Goal: Task Accomplishment & Management: Manage account settings

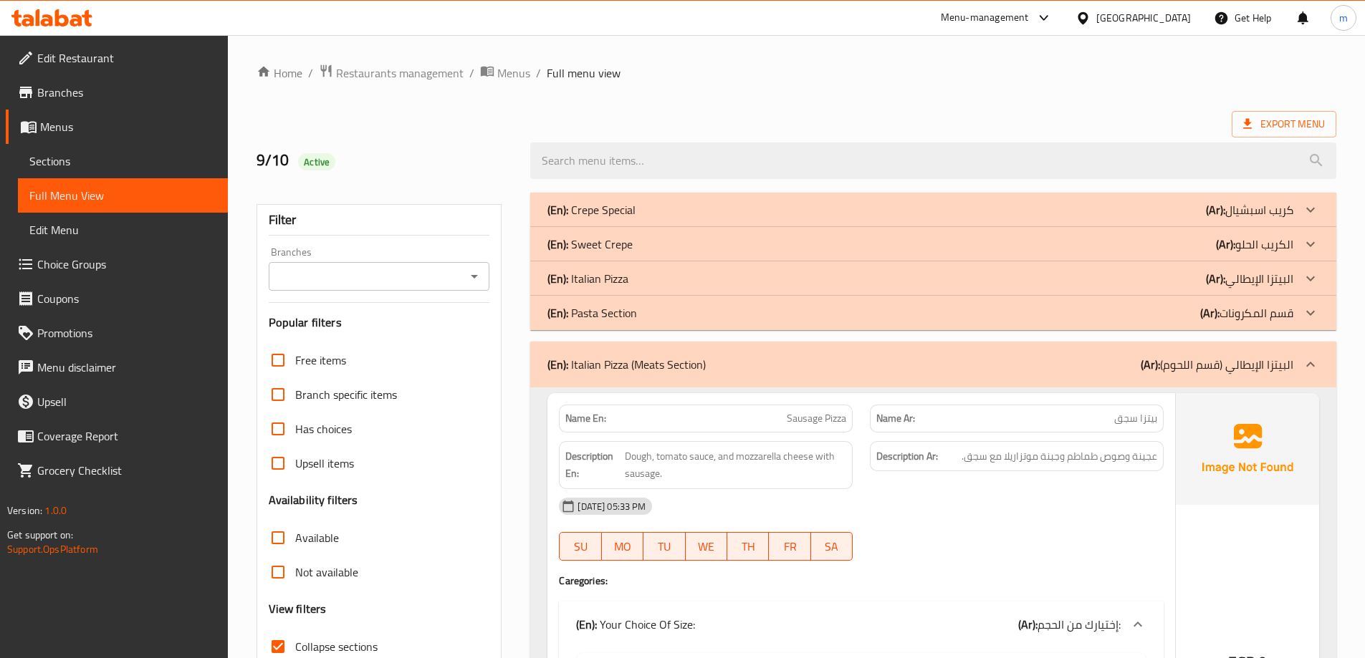
scroll to position [143, 0]
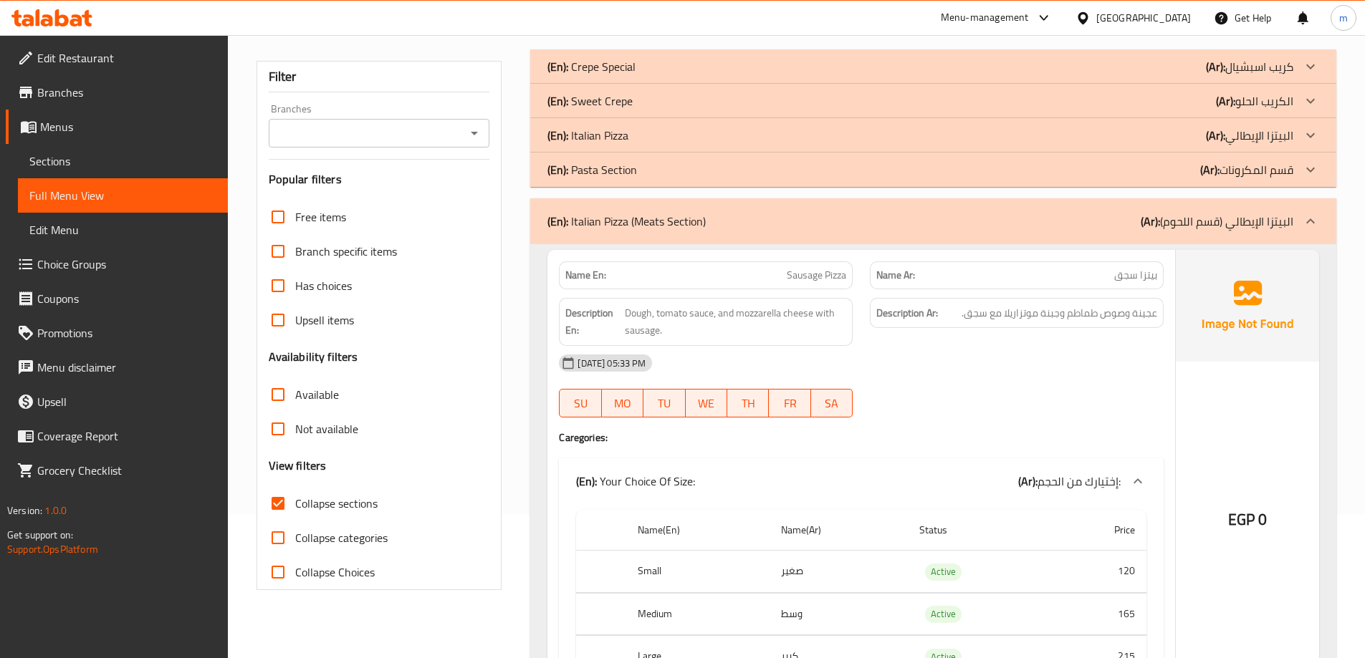
click at [83, 165] on span "Sections" at bounding box center [122, 161] width 187 height 17
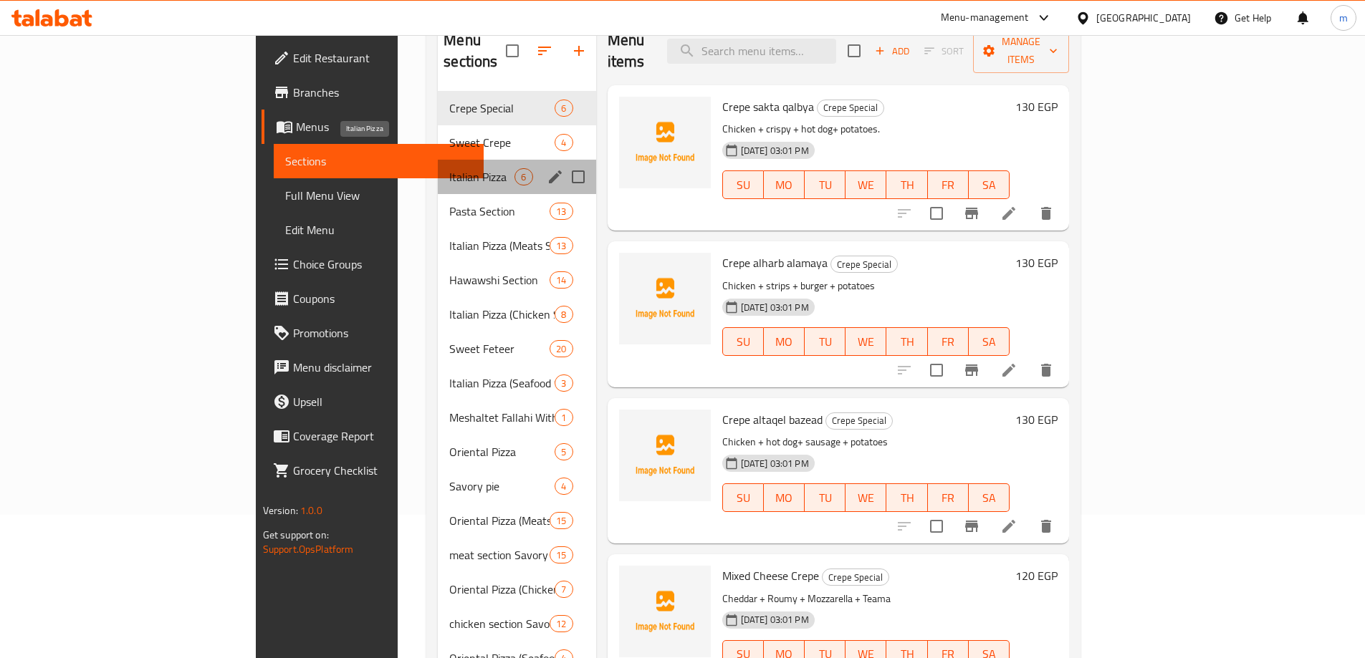
click at [449, 168] on span "Italian Pizza" at bounding box center [481, 176] width 65 height 17
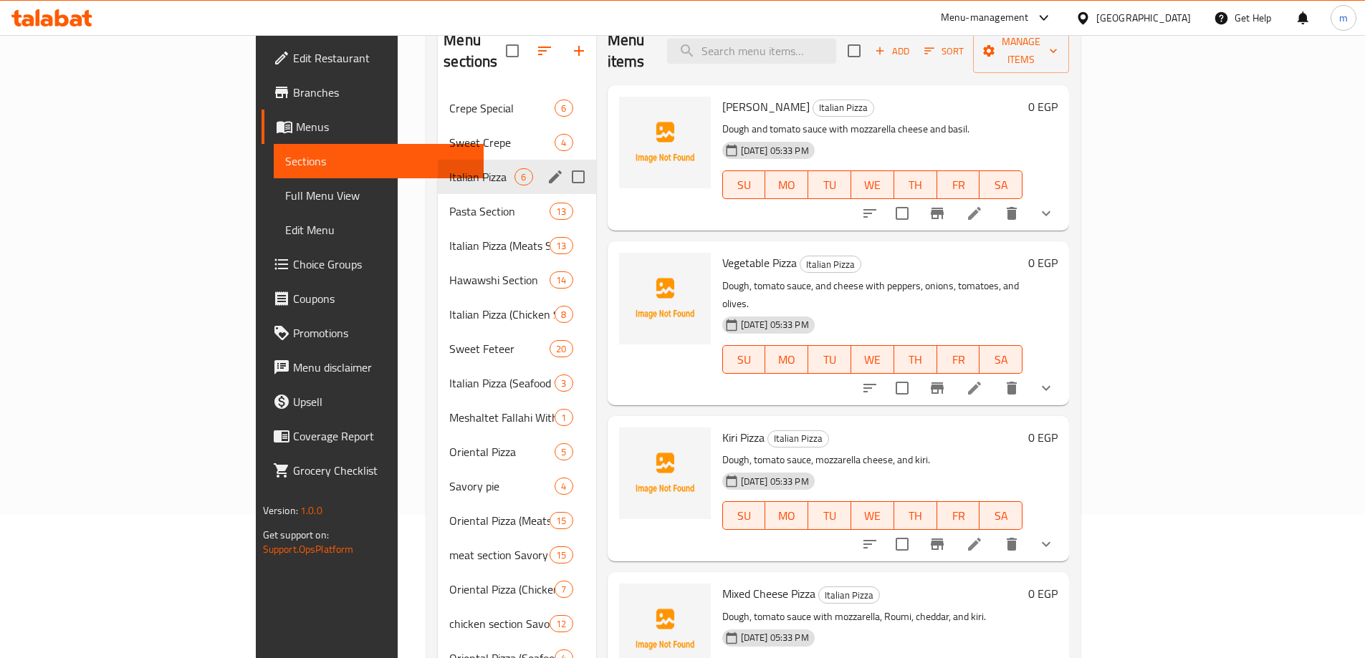
click at [563, 162] on input "Menu sections" at bounding box center [578, 177] width 30 height 30
checkbox input "true"
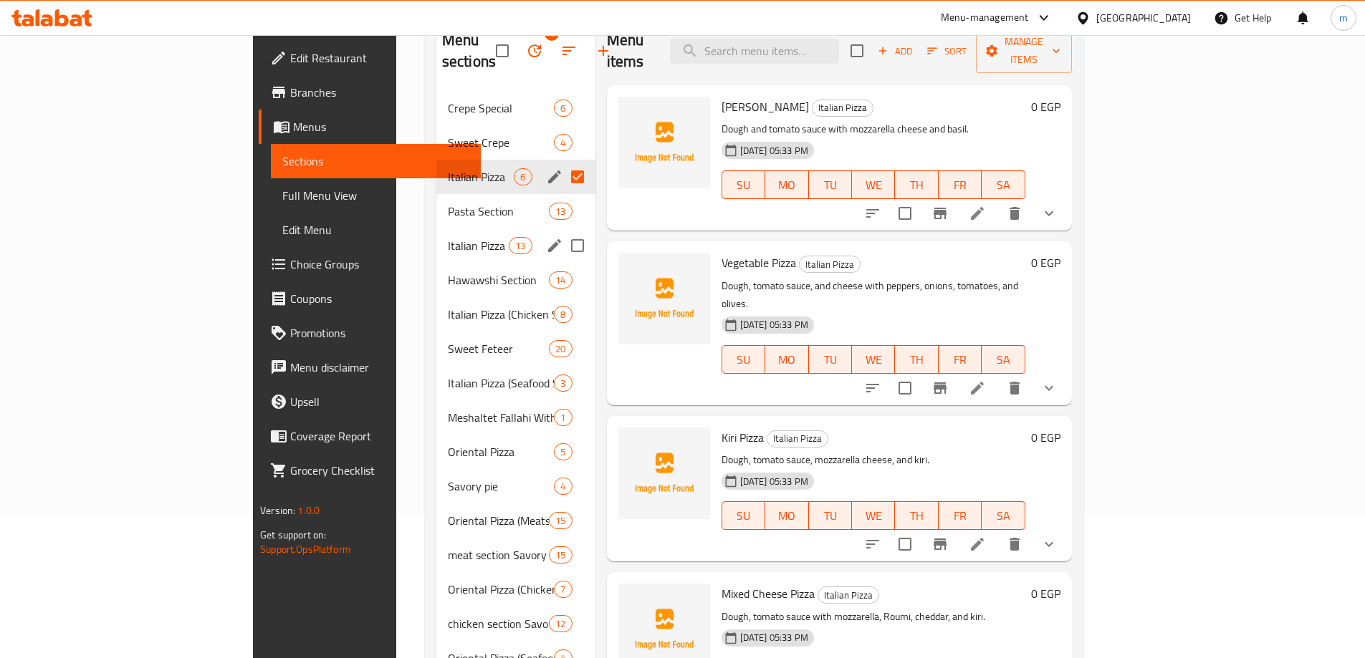
click at [562, 231] on input "Menu sections" at bounding box center [577, 246] width 30 height 30
checkbox input "true"
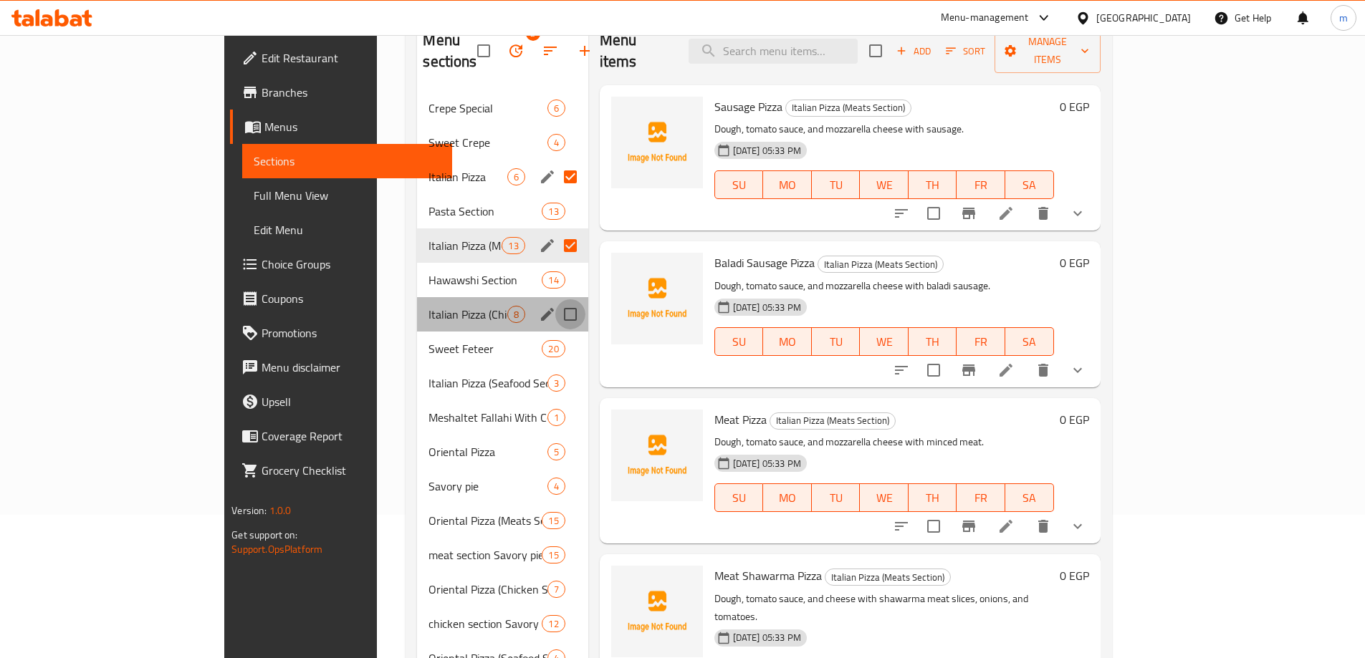
click at [555, 299] on input "Menu sections" at bounding box center [570, 314] width 30 height 30
checkbox input "true"
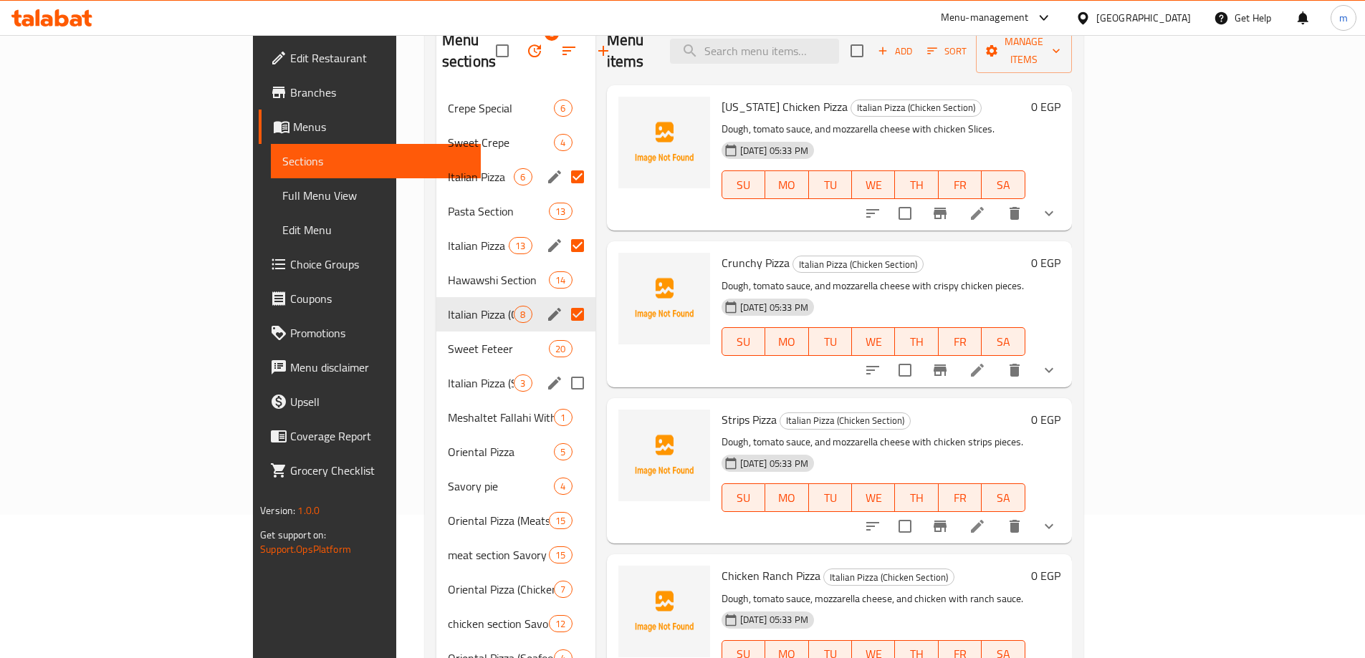
click at [562, 368] on input "Menu sections" at bounding box center [577, 383] width 30 height 30
checkbox input "true"
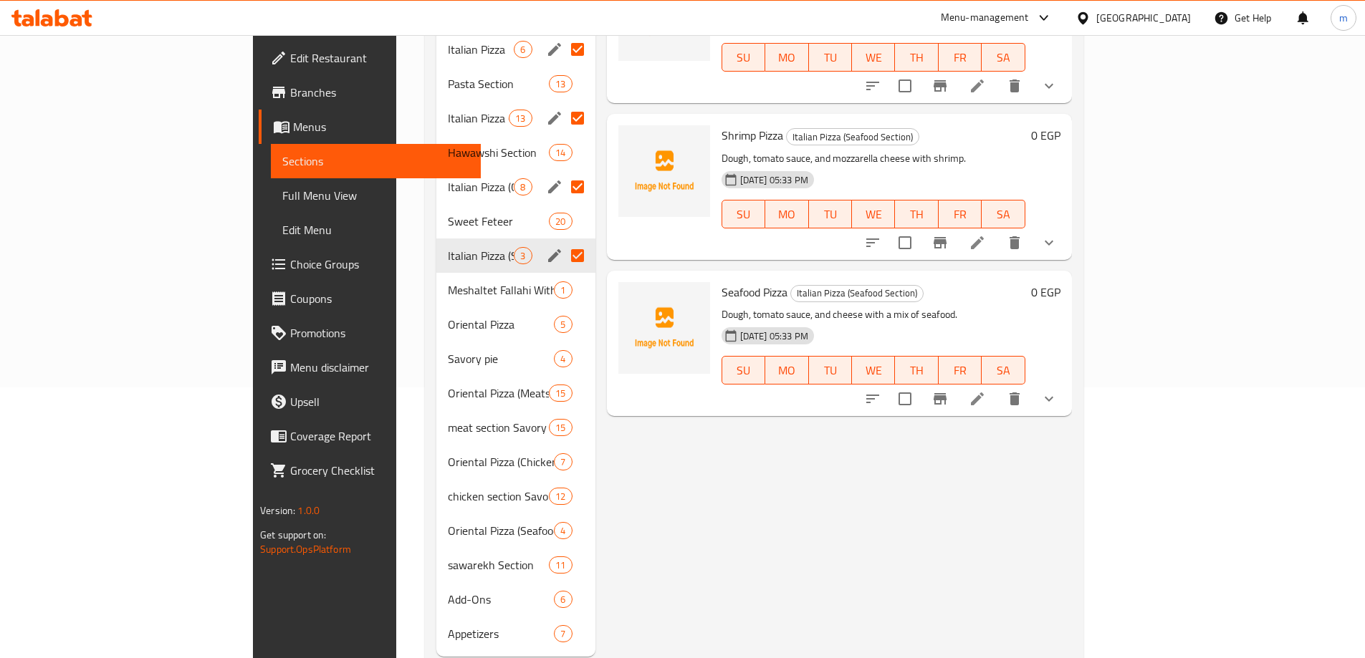
scroll to position [288, 0]
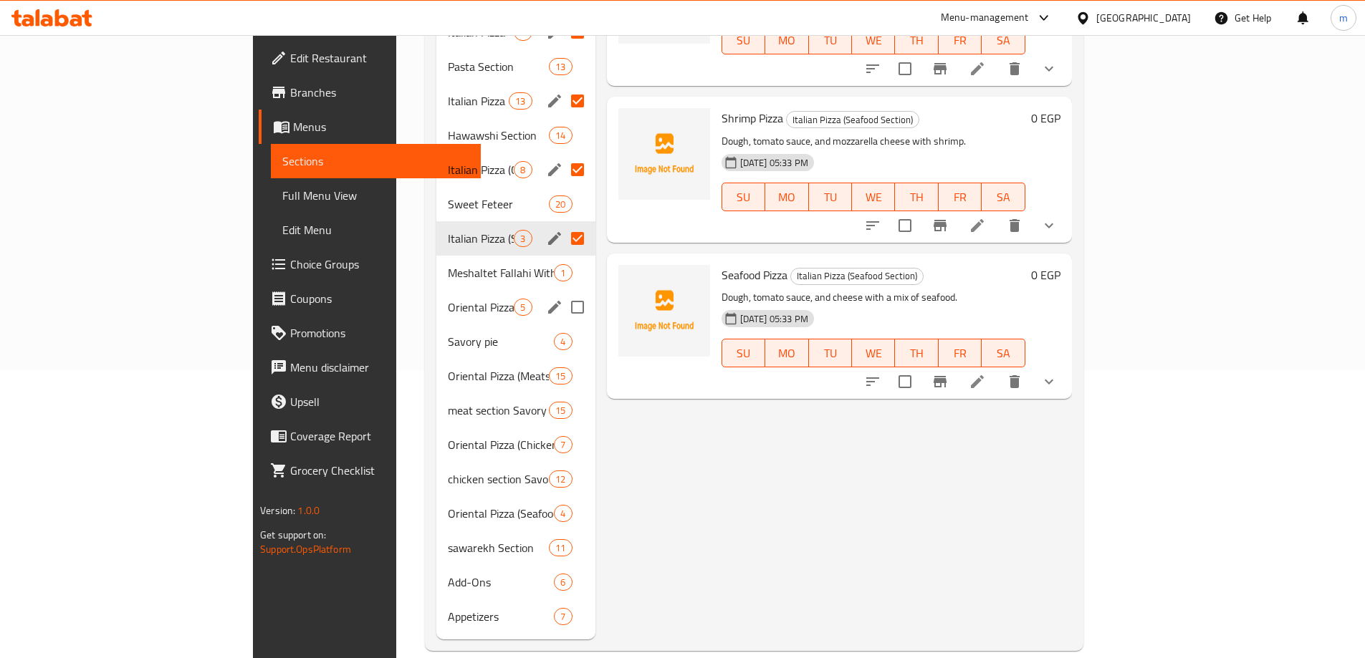
click at [562, 292] on input "Menu sections" at bounding box center [577, 307] width 30 height 30
checkbox input "true"
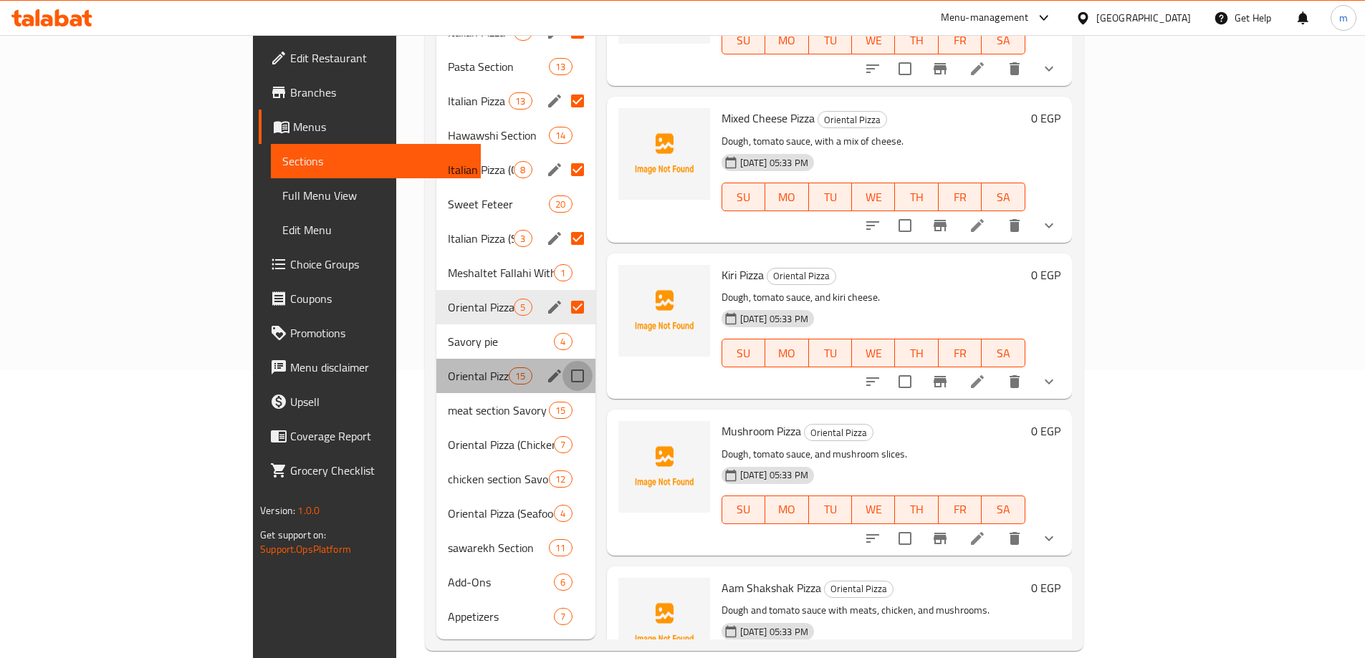
click at [562, 361] on input "Menu sections" at bounding box center [577, 376] width 30 height 30
checkbox input "true"
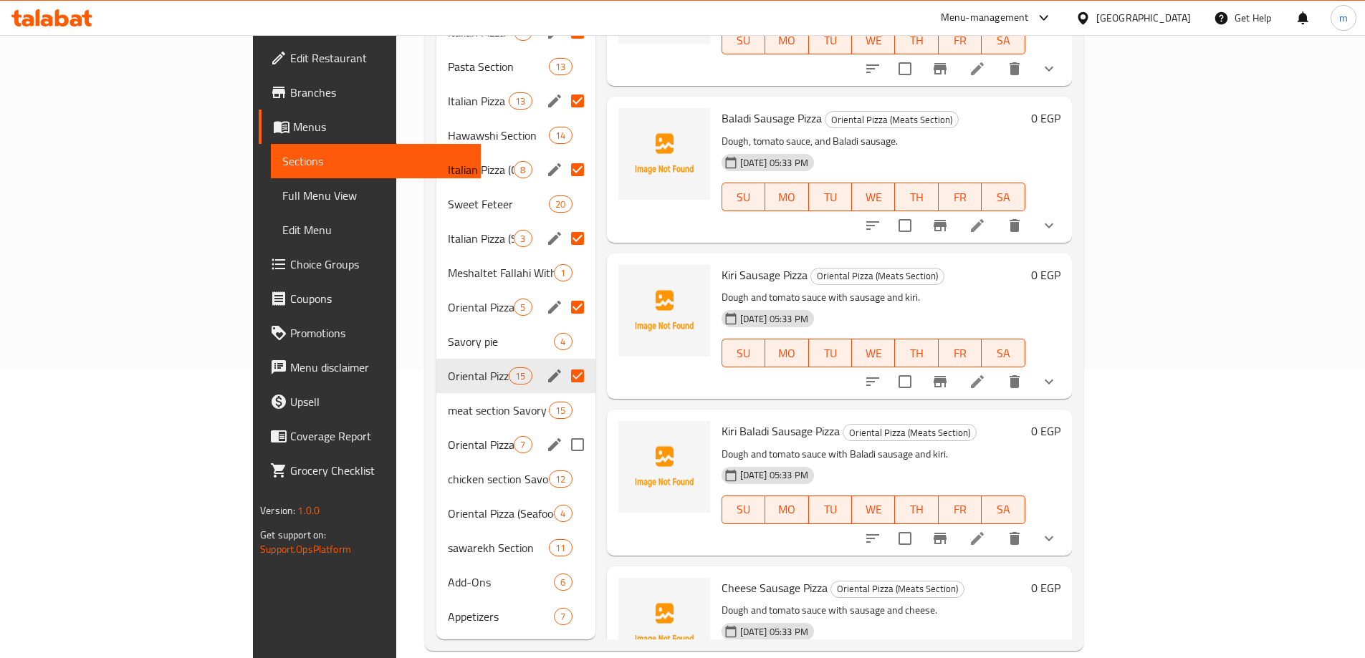
click at [562, 430] on input "Menu sections" at bounding box center [577, 445] width 30 height 30
checkbox input "true"
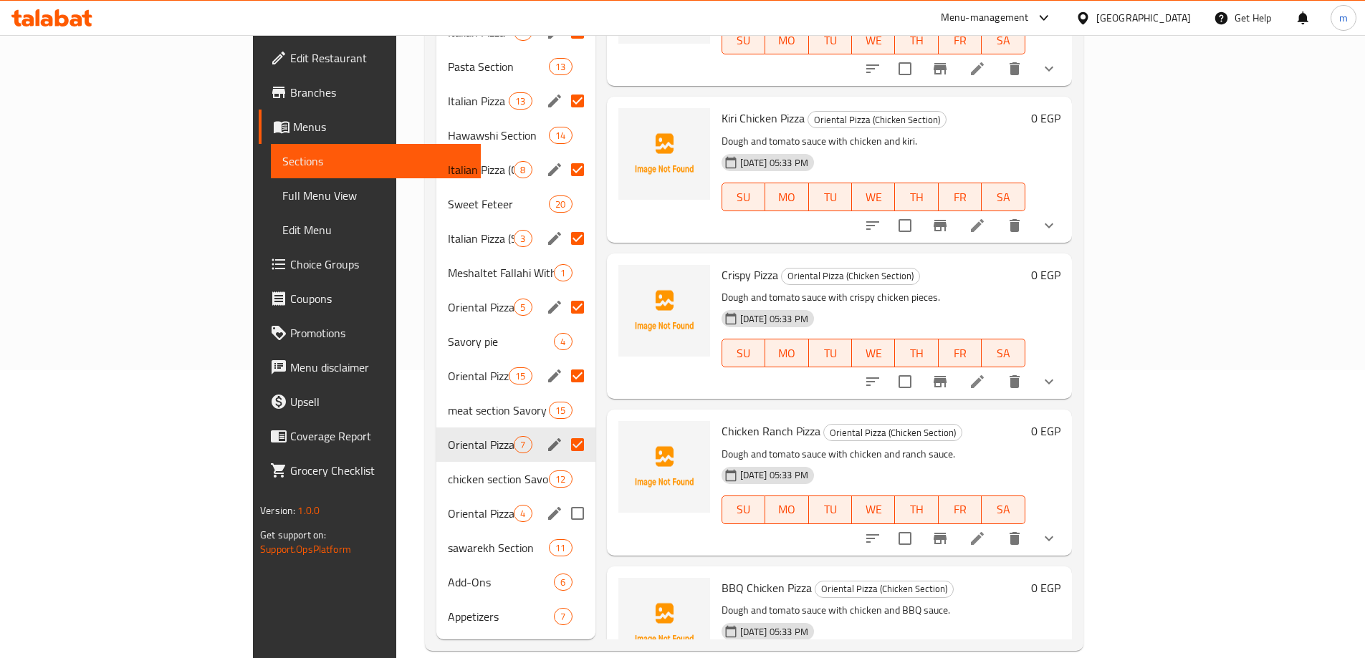
click at [562, 499] on input "Menu sections" at bounding box center [577, 514] width 30 height 30
checkbox input "true"
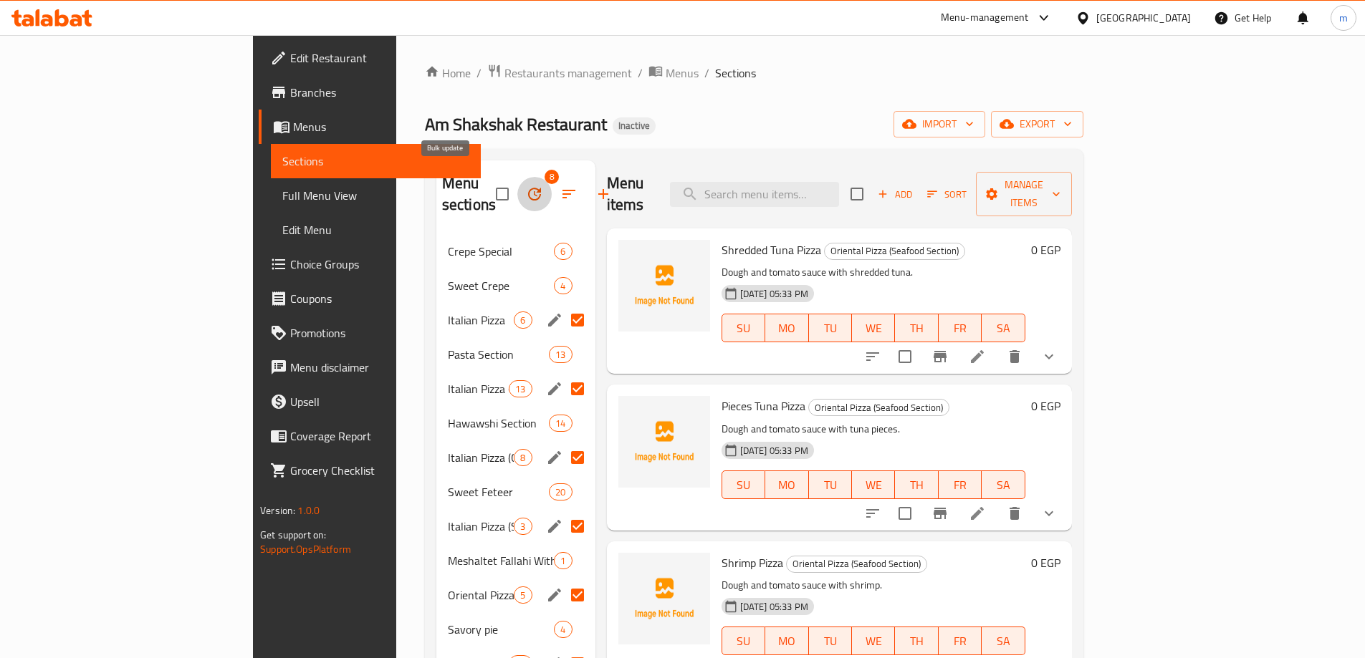
click at [528, 188] on icon "button" at bounding box center [534, 194] width 13 height 13
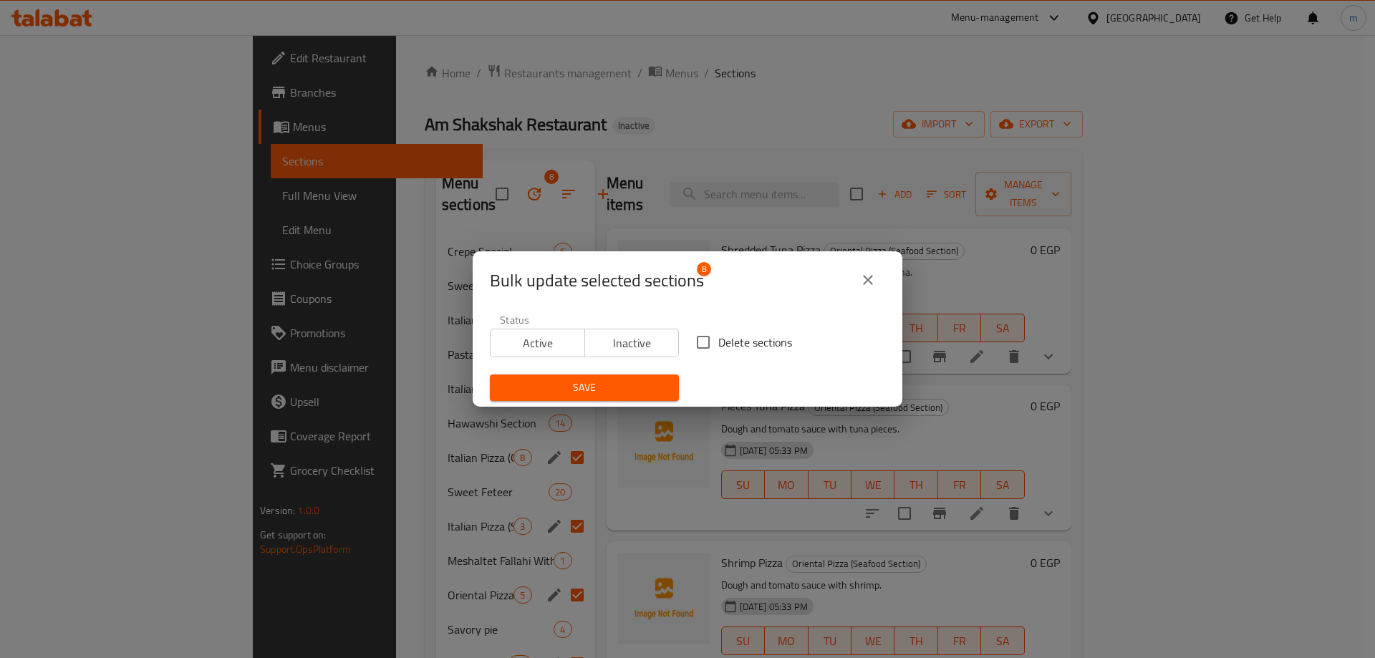
click at [710, 333] on input "Delete sections" at bounding box center [703, 342] width 30 height 30
checkbox input "true"
click at [645, 385] on span "Save" at bounding box center [584, 388] width 166 height 18
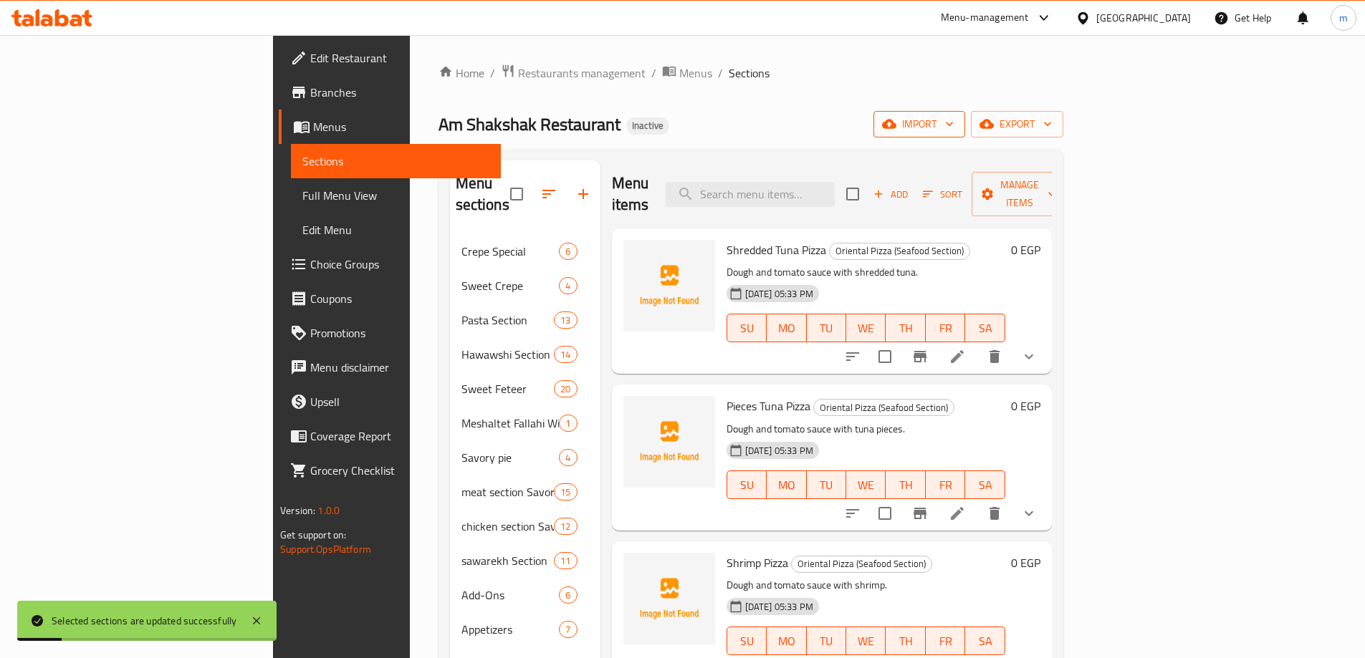
click at [953, 128] on span "import" at bounding box center [919, 124] width 69 height 18
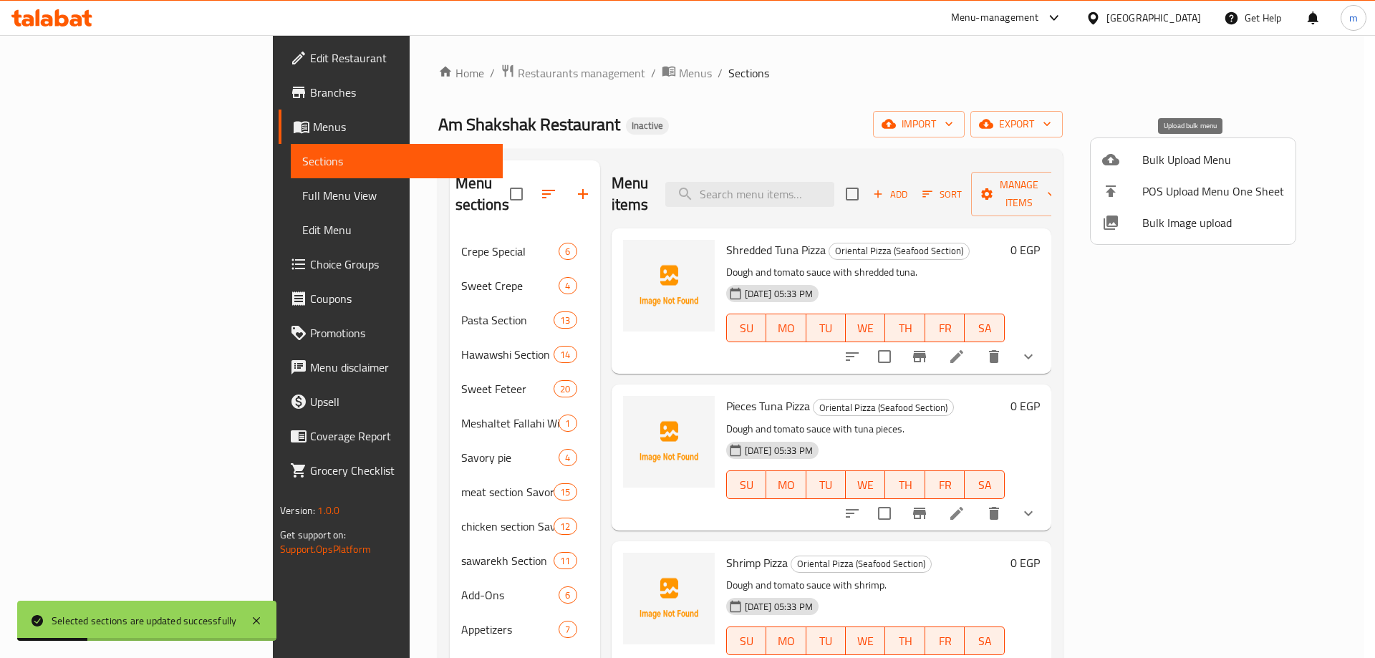
click at [1158, 162] on span "Bulk Upload Menu" at bounding box center [1214, 159] width 142 height 17
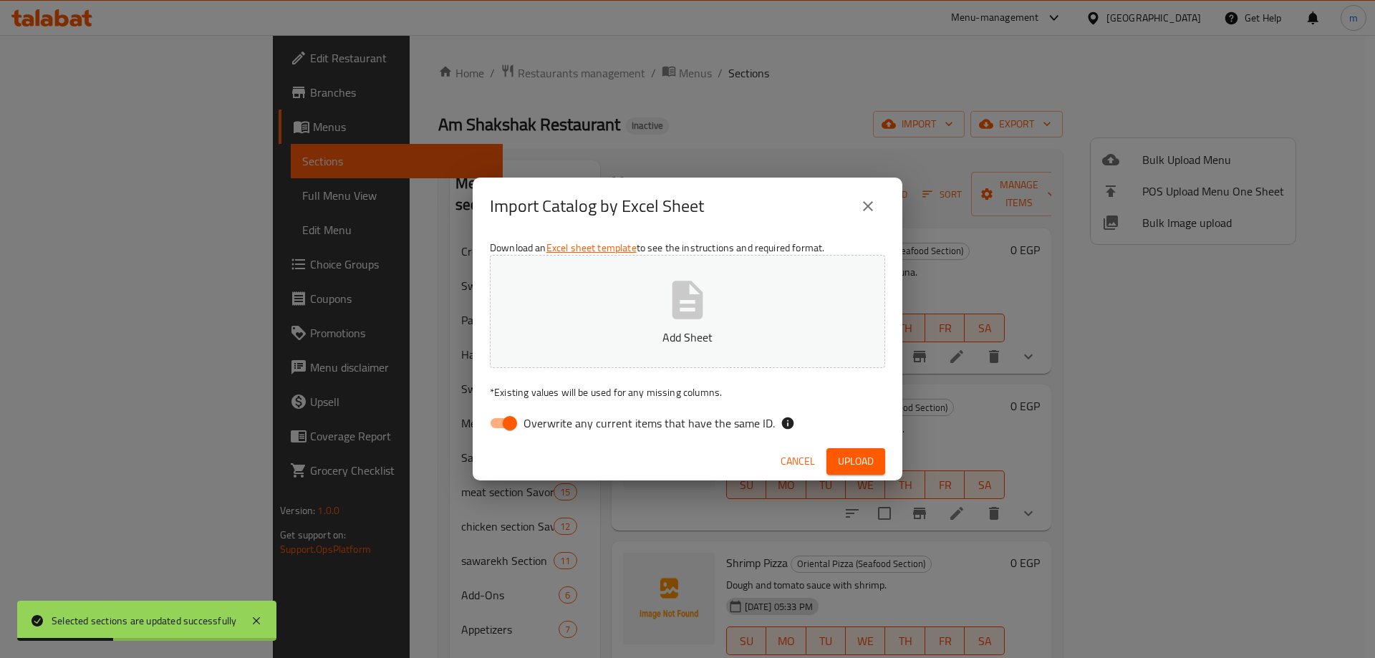
click at [569, 421] on span "Overwrite any current items that have the same ID." at bounding box center [649, 423] width 251 height 17
click at [551, 421] on input "Overwrite any current items that have the same ID." at bounding box center [510, 423] width 82 height 27
checkbox input "false"
click at [872, 463] on span "Upload" at bounding box center [856, 462] width 36 height 18
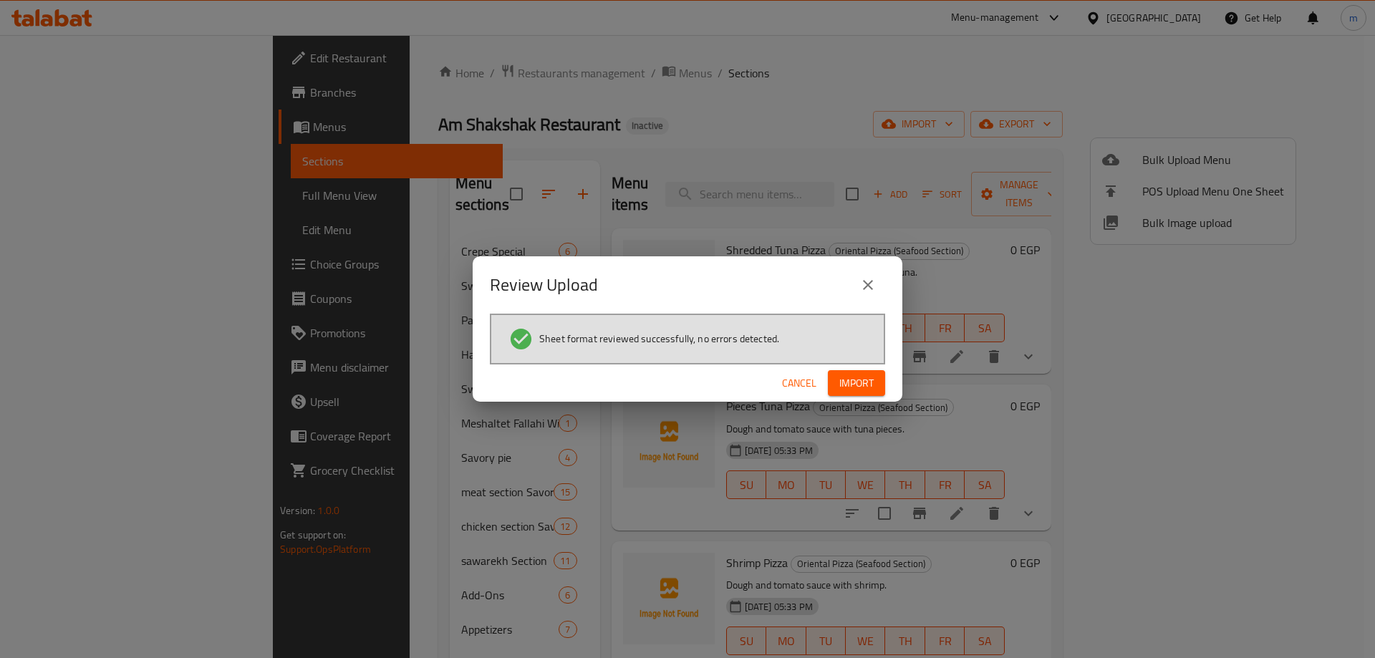
click at [869, 382] on span "Import" at bounding box center [857, 384] width 34 height 18
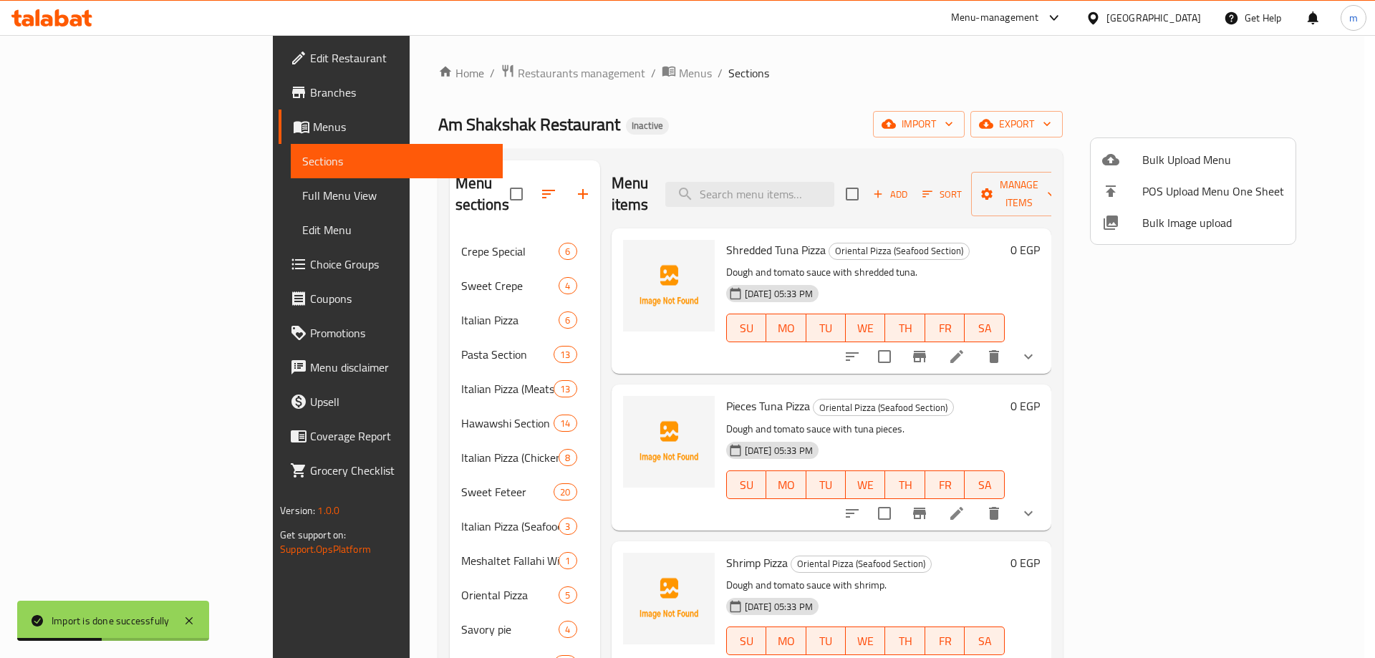
click at [109, 188] on div at bounding box center [687, 329] width 1375 height 658
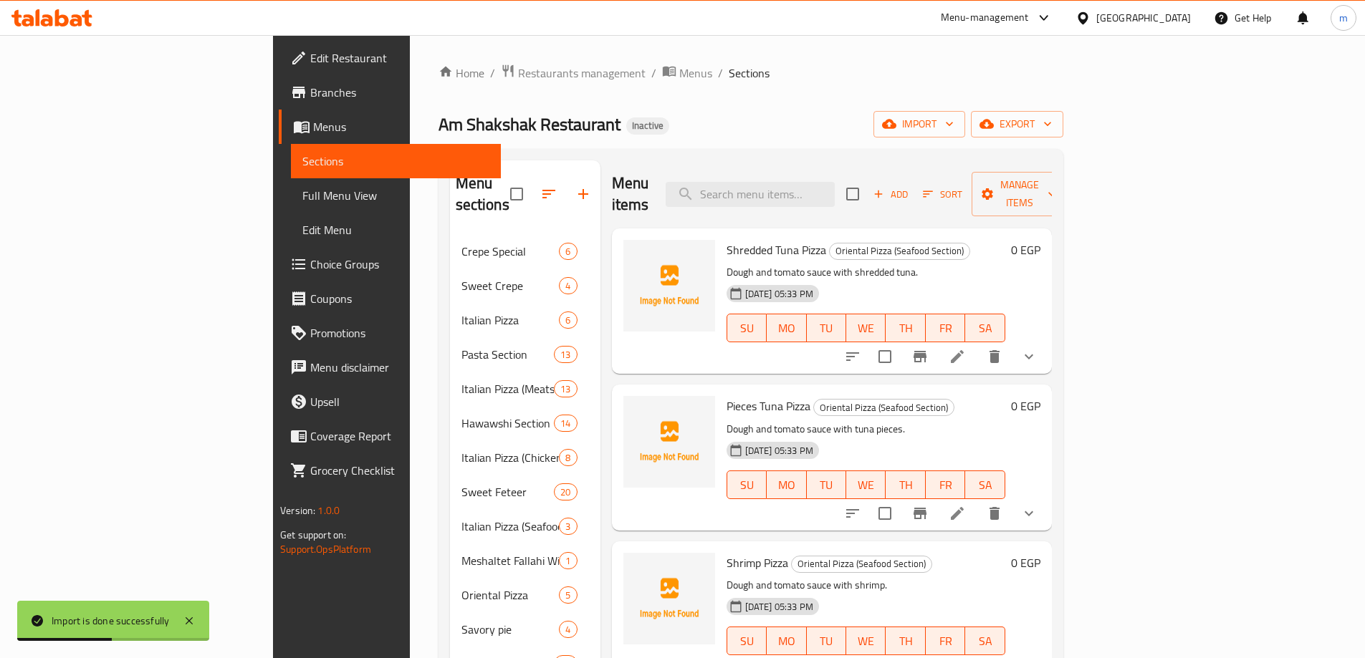
click at [302, 196] on span "Full Menu View" at bounding box center [395, 195] width 187 height 17
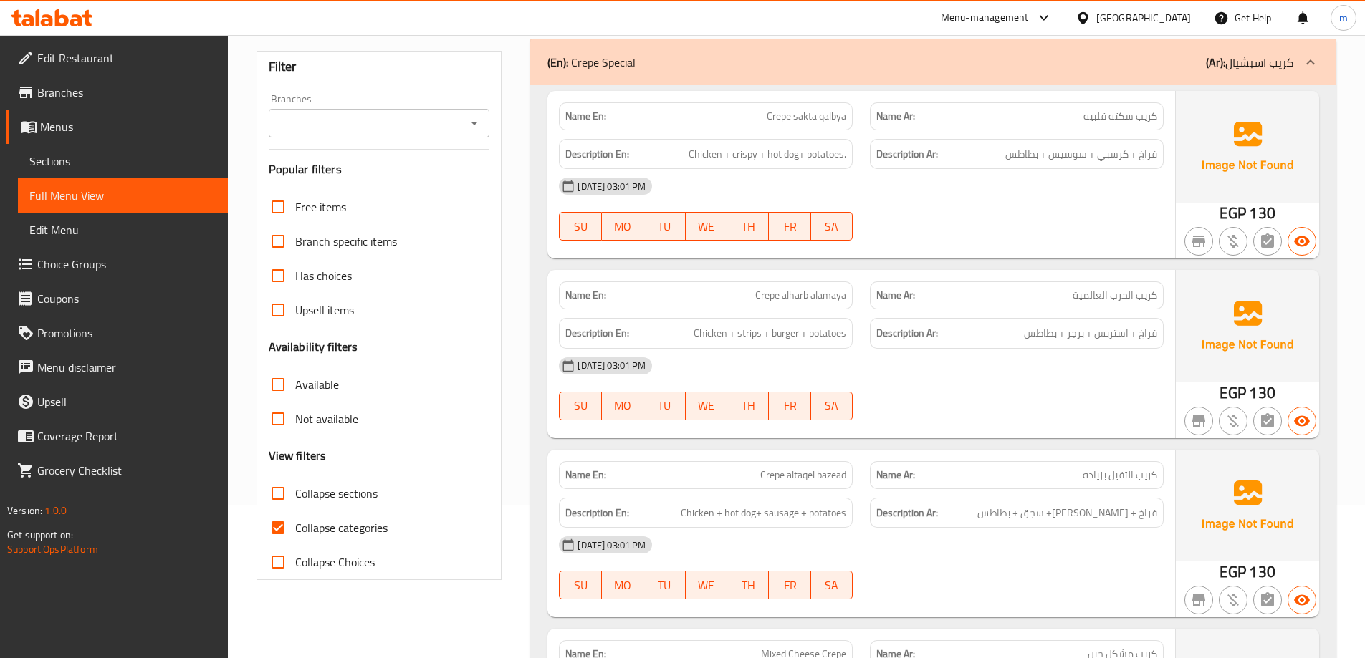
scroll to position [215, 0]
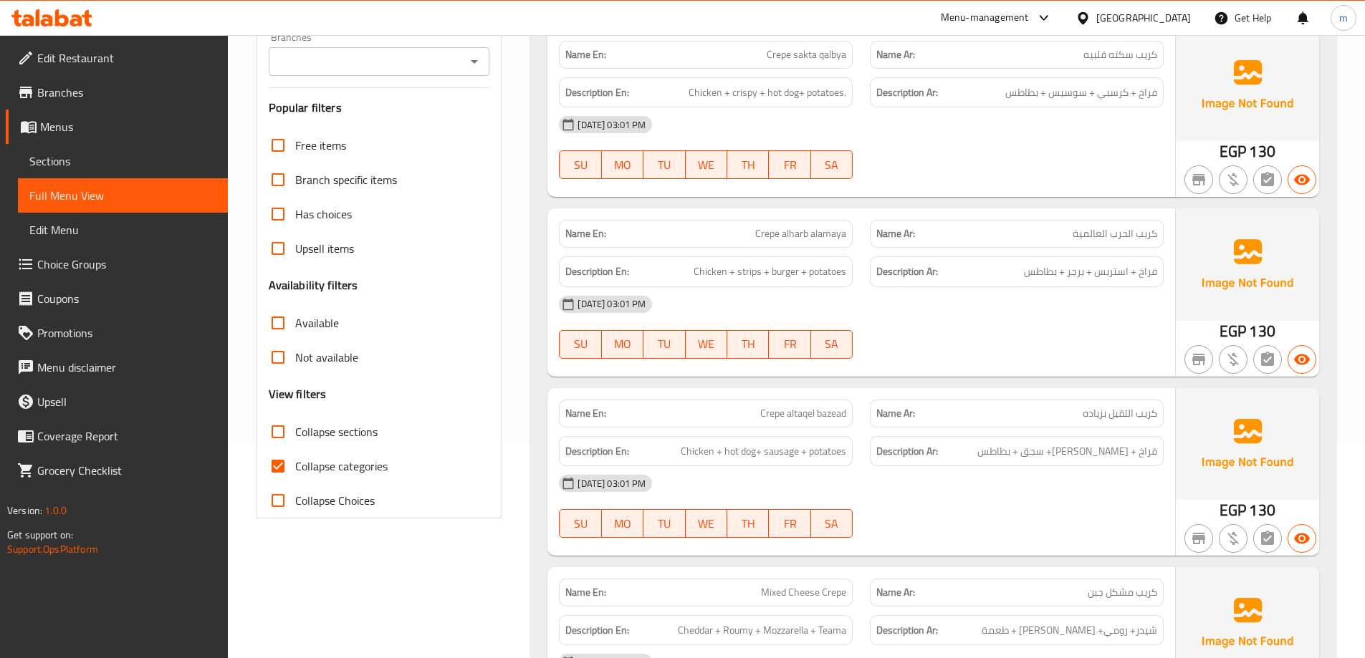
click at [334, 468] on span "Collapse categories" at bounding box center [341, 466] width 92 height 17
click at [295, 468] on input "Collapse categories" at bounding box center [278, 466] width 34 height 34
checkbox input "false"
click at [337, 441] on span "Collapse sections" at bounding box center [336, 431] width 82 height 17
click at [295, 449] on input "Collapse sections" at bounding box center [278, 432] width 34 height 34
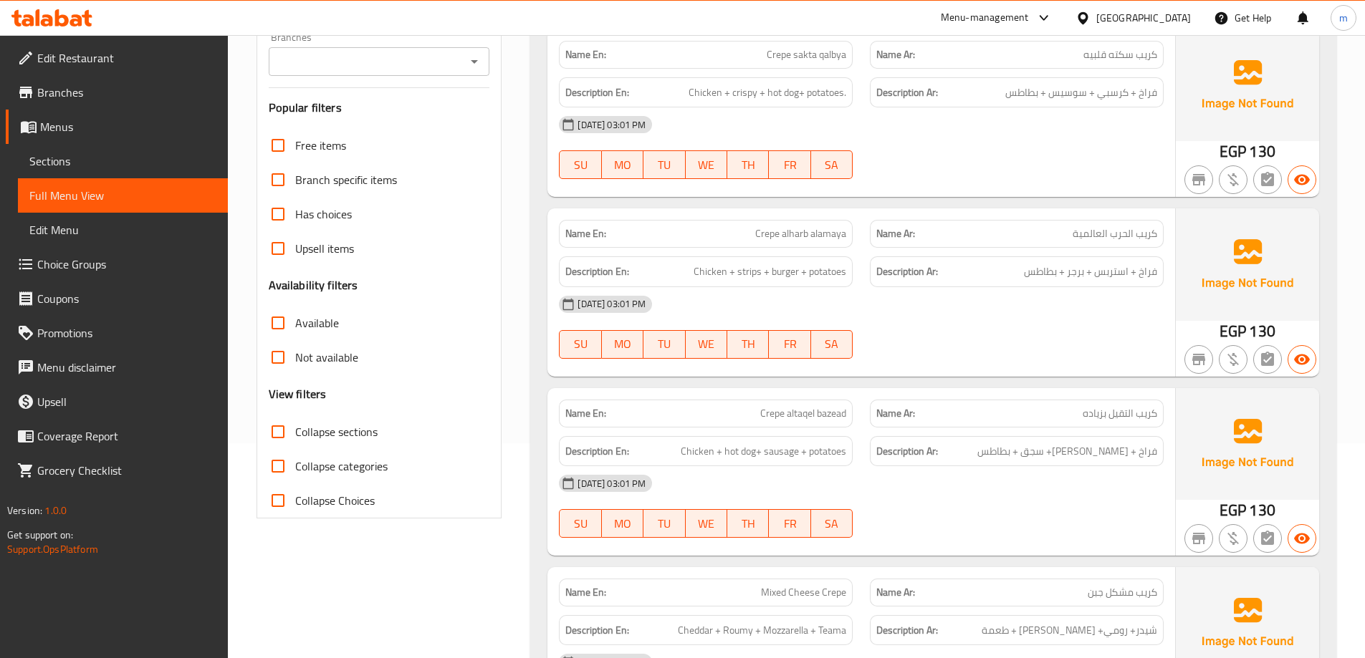
checkbox input "true"
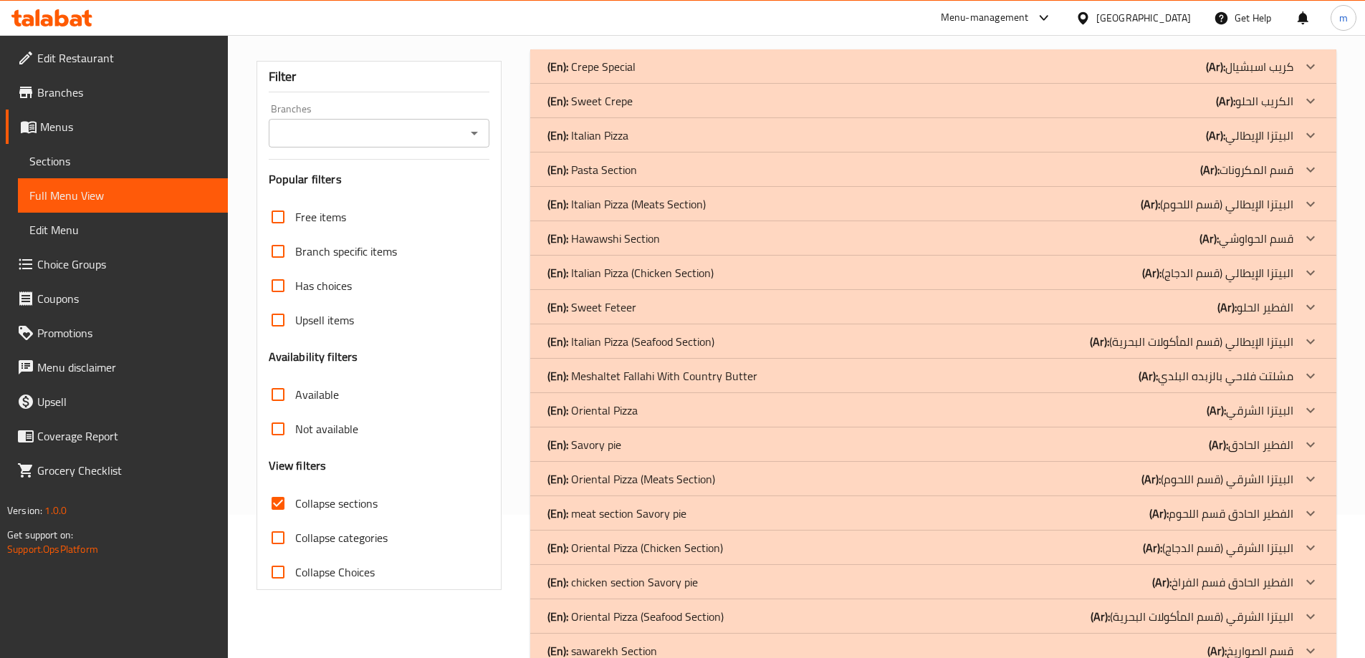
click at [1297, 140] on div at bounding box center [1310, 135] width 34 height 34
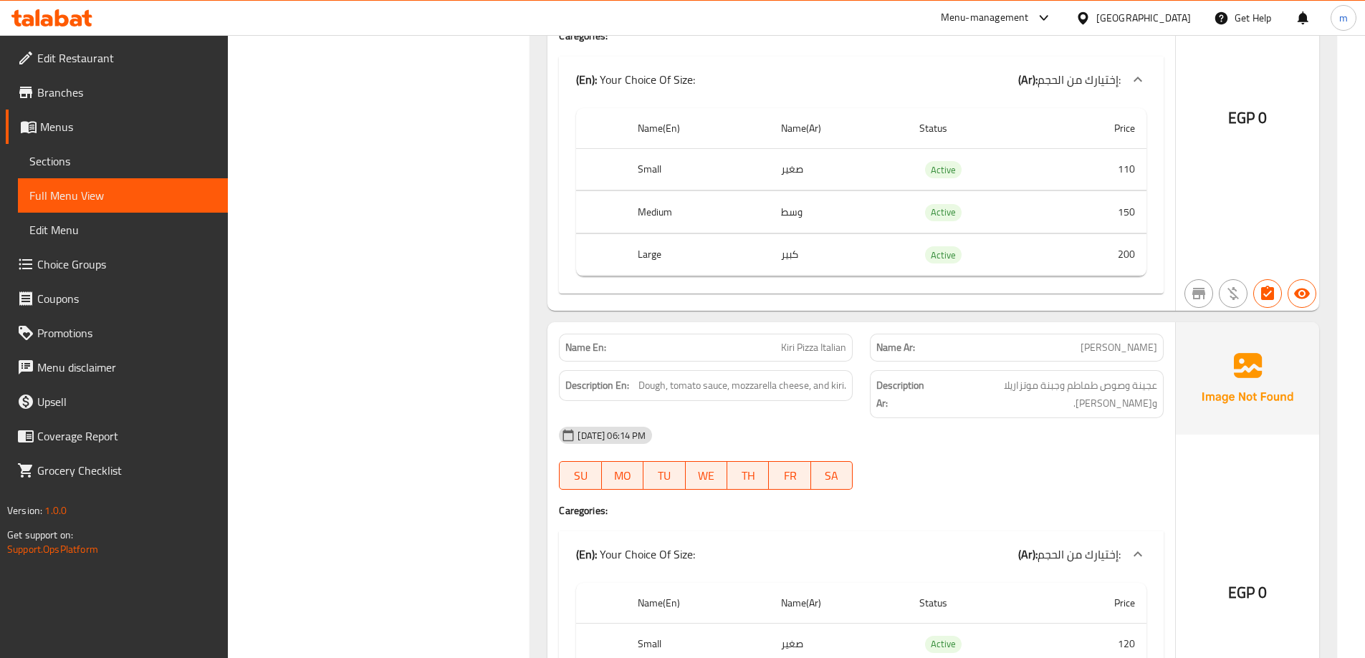
scroll to position [3139, 0]
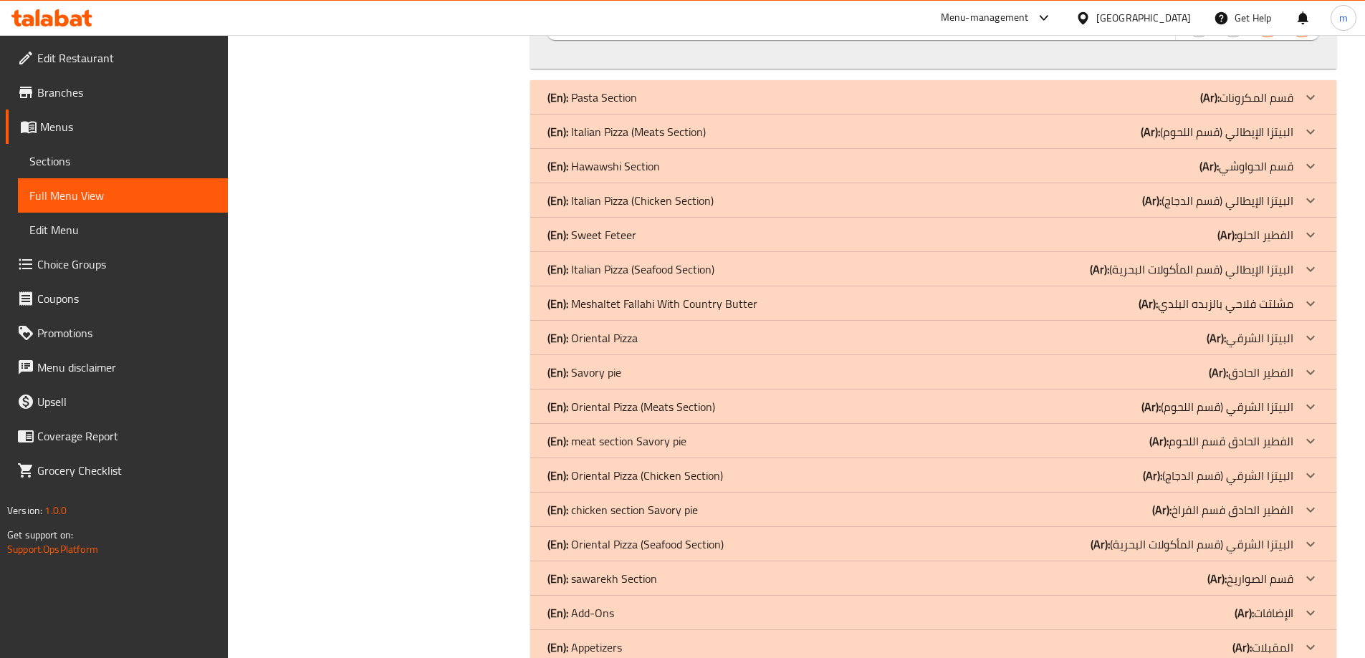
click at [1291, 536] on p "(Ar): البيتزا الشرقي (قسم المأكولات البحرية)" at bounding box center [1191, 544] width 203 height 17
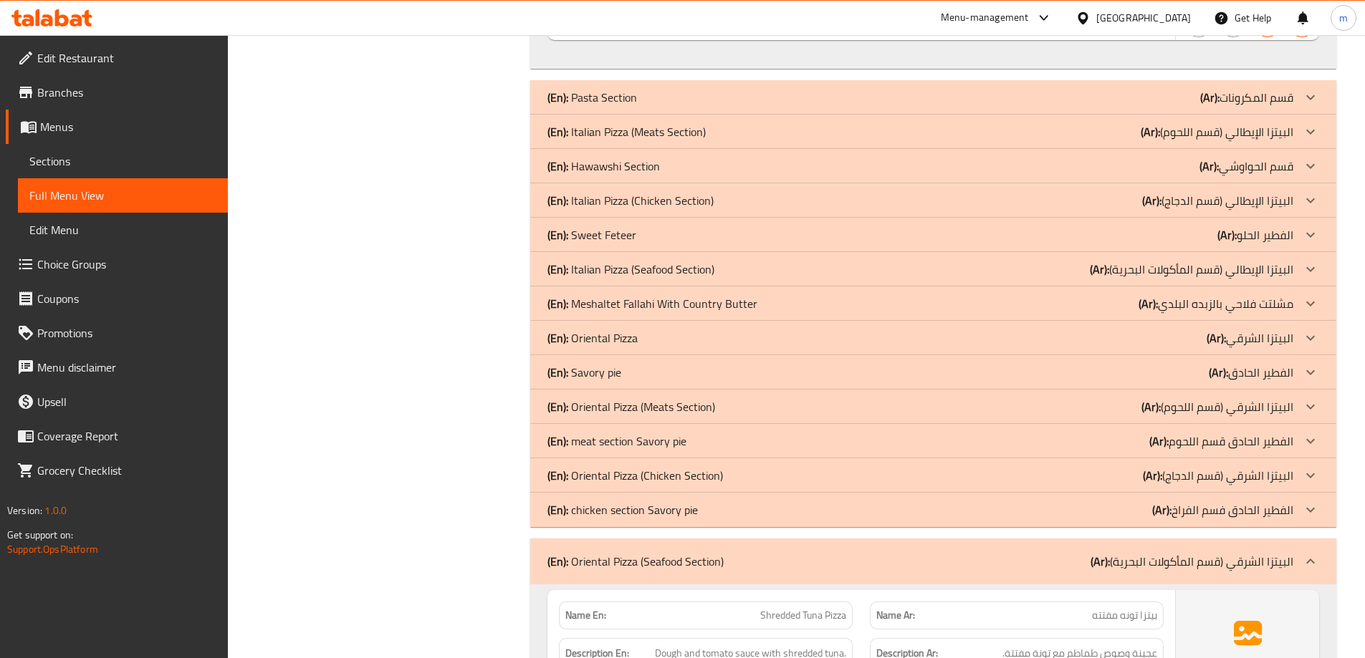
click at [1274, 467] on p "(Ar): البيتزا الشرقي (قسم الدجاج)" at bounding box center [1218, 475] width 150 height 17
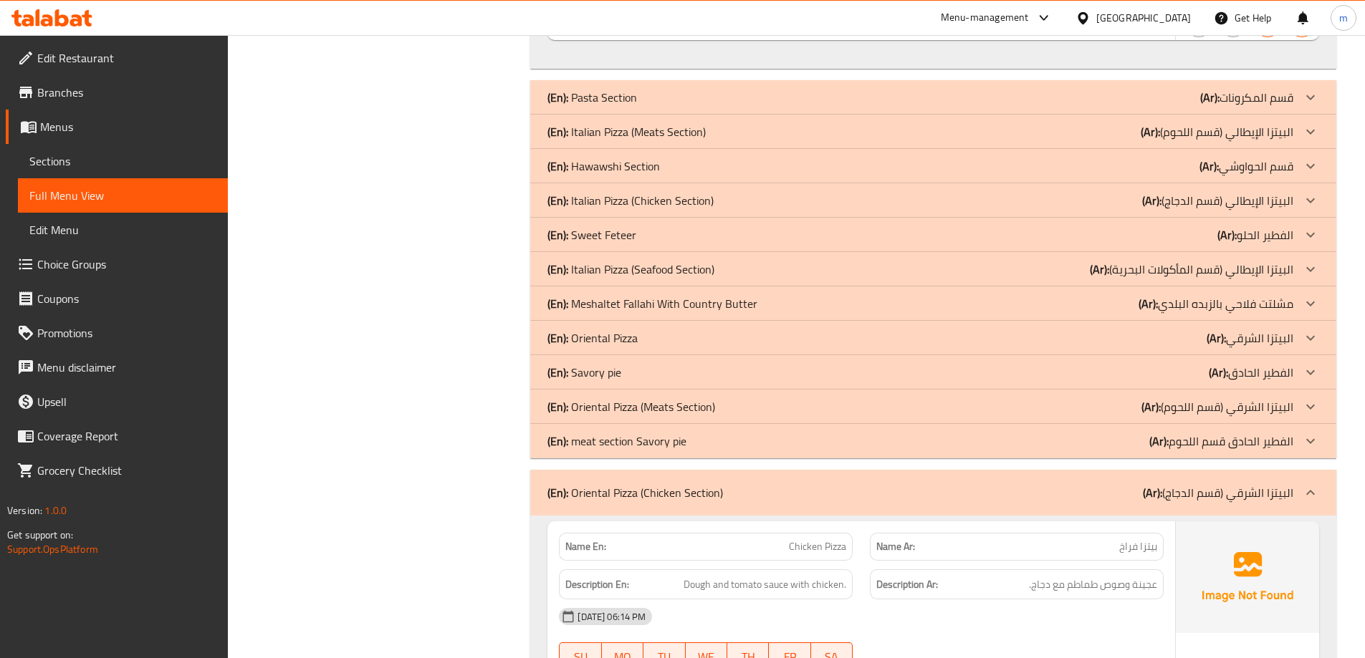
click at [1259, 398] on p "(Ar): البيتزا الشرقي (قسم اللحوم)" at bounding box center [1217, 406] width 152 height 17
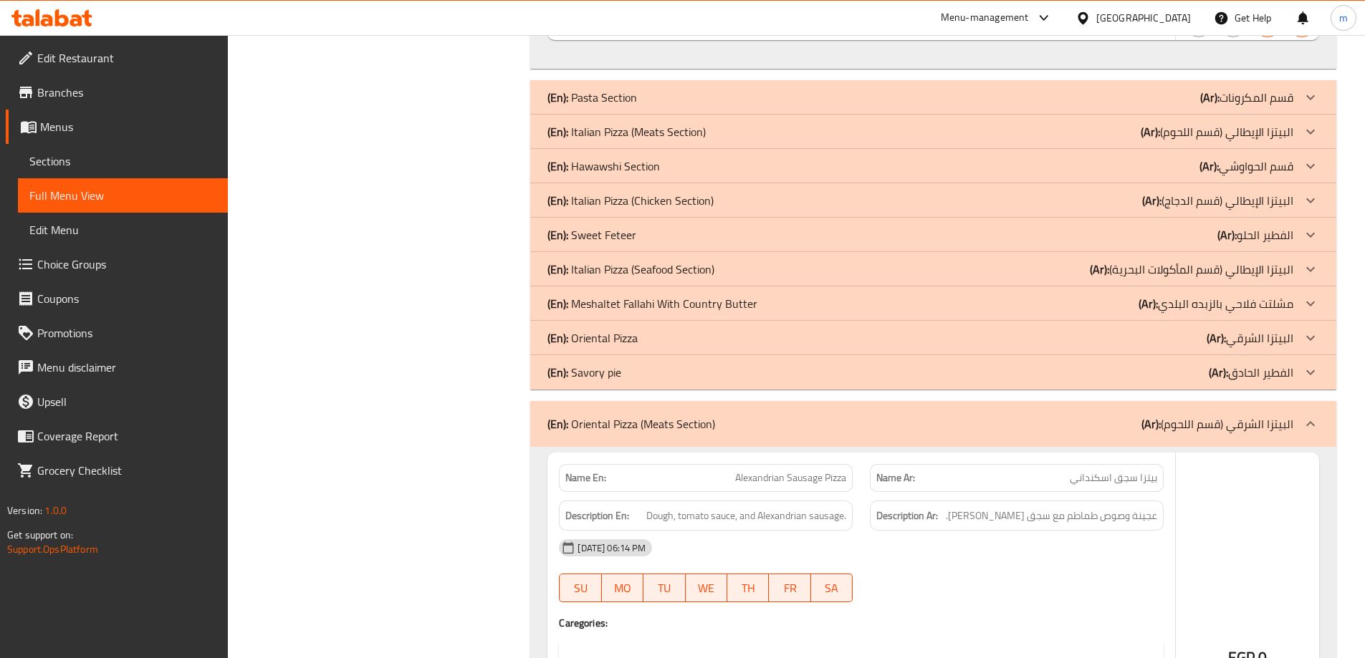
click at [1277, 330] on p "(Ar): البيتزا الشرقي" at bounding box center [1249, 338] width 87 height 17
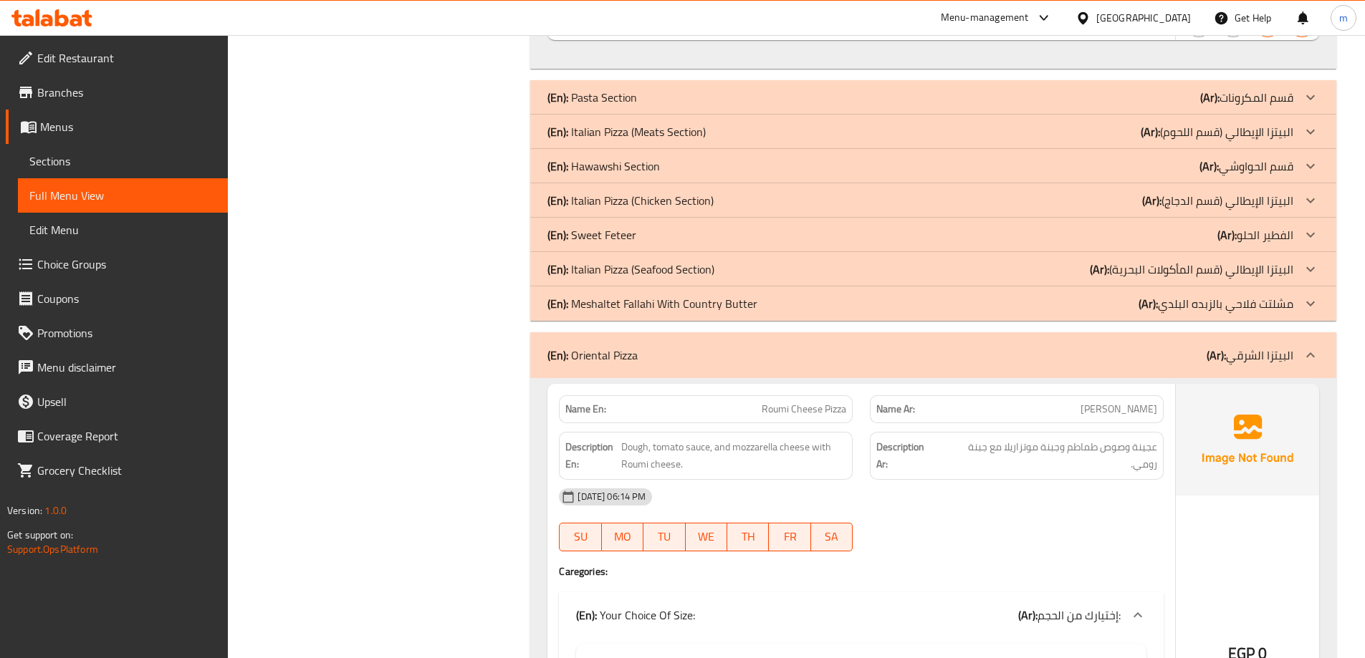
click at [1242, 261] on p "(Ar): البيتزا الإيطالي (قسم المأكولات البحرية)" at bounding box center [1191, 269] width 203 height 17
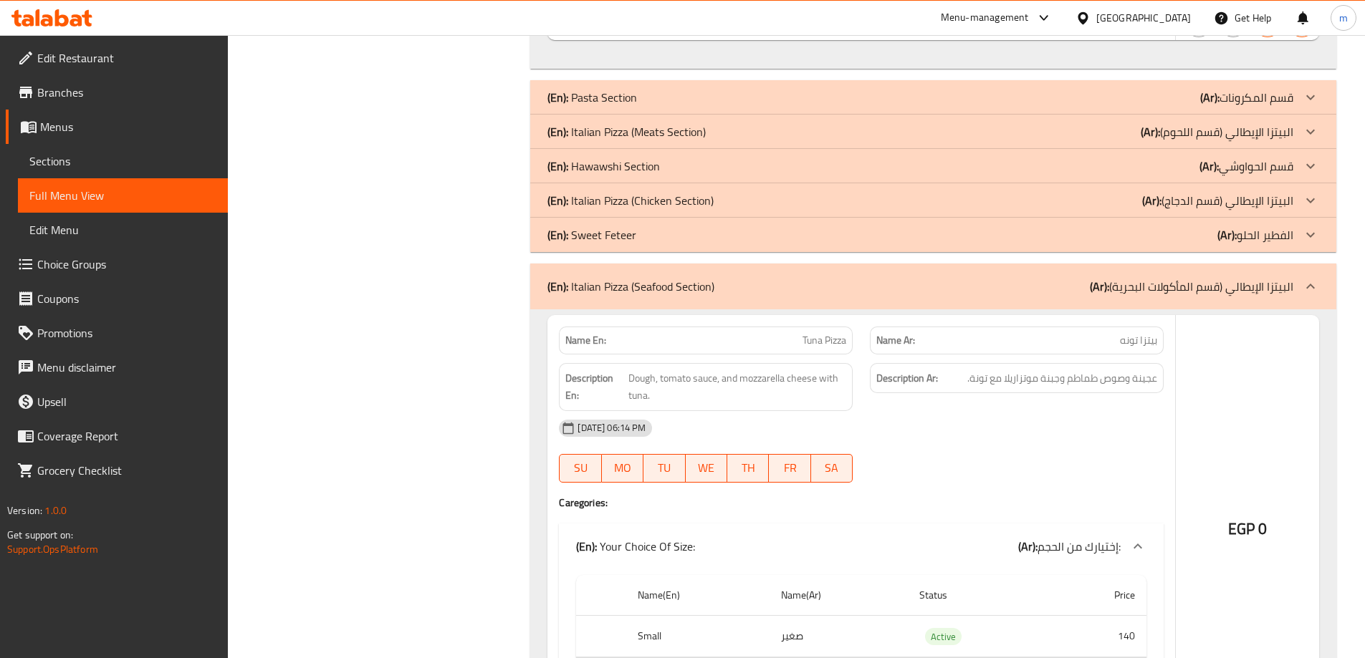
click at [1264, 192] on p "(Ar): البيتزا الإيطالي (قسم الدجاج)" at bounding box center [1217, 200] width 151 height 17
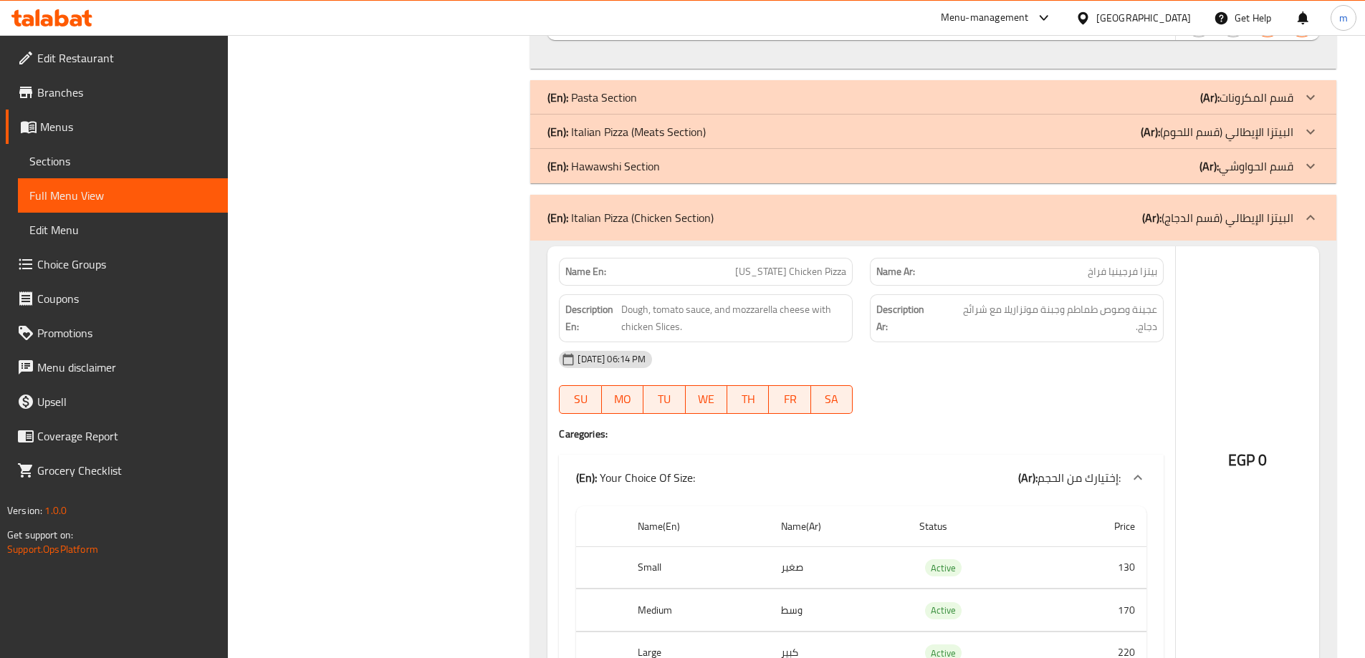
click at [1271, 123] on p "(Ar): البيتزا الإيطالي (قسم اللحوم)" at bounding box center [1216, 131] width 153 height 17
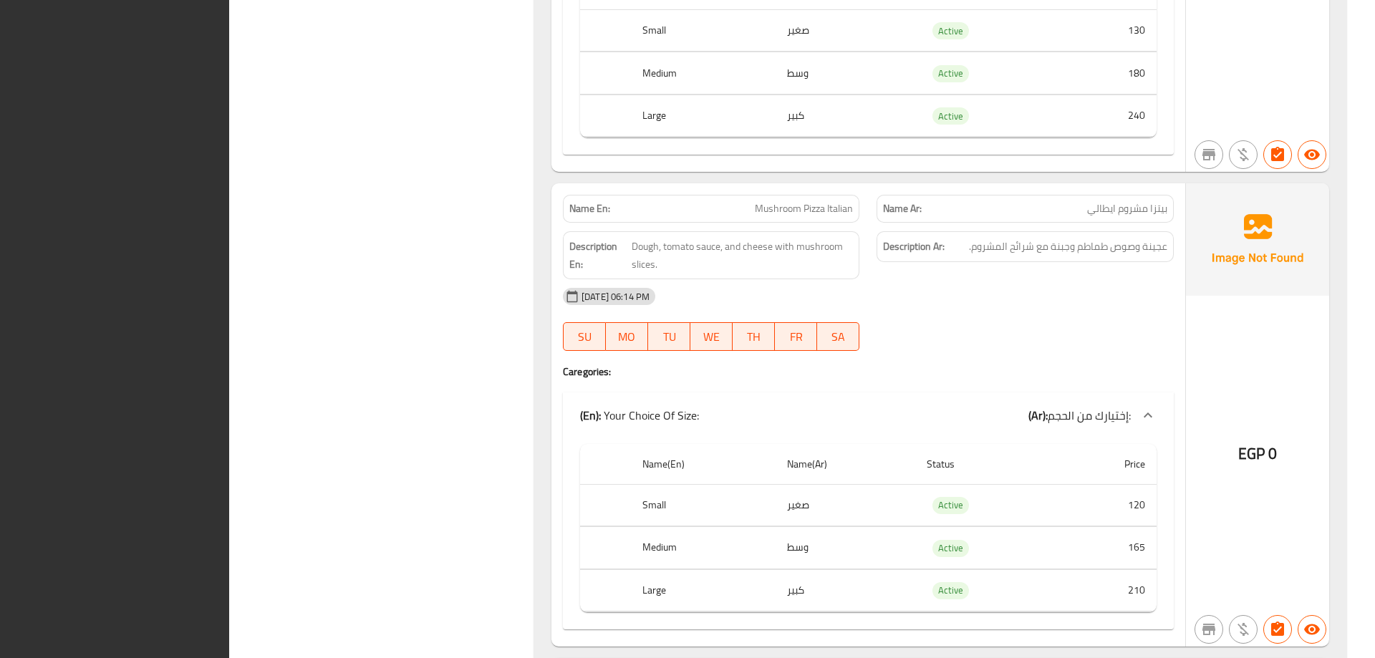
scroll to position [2572, 0]
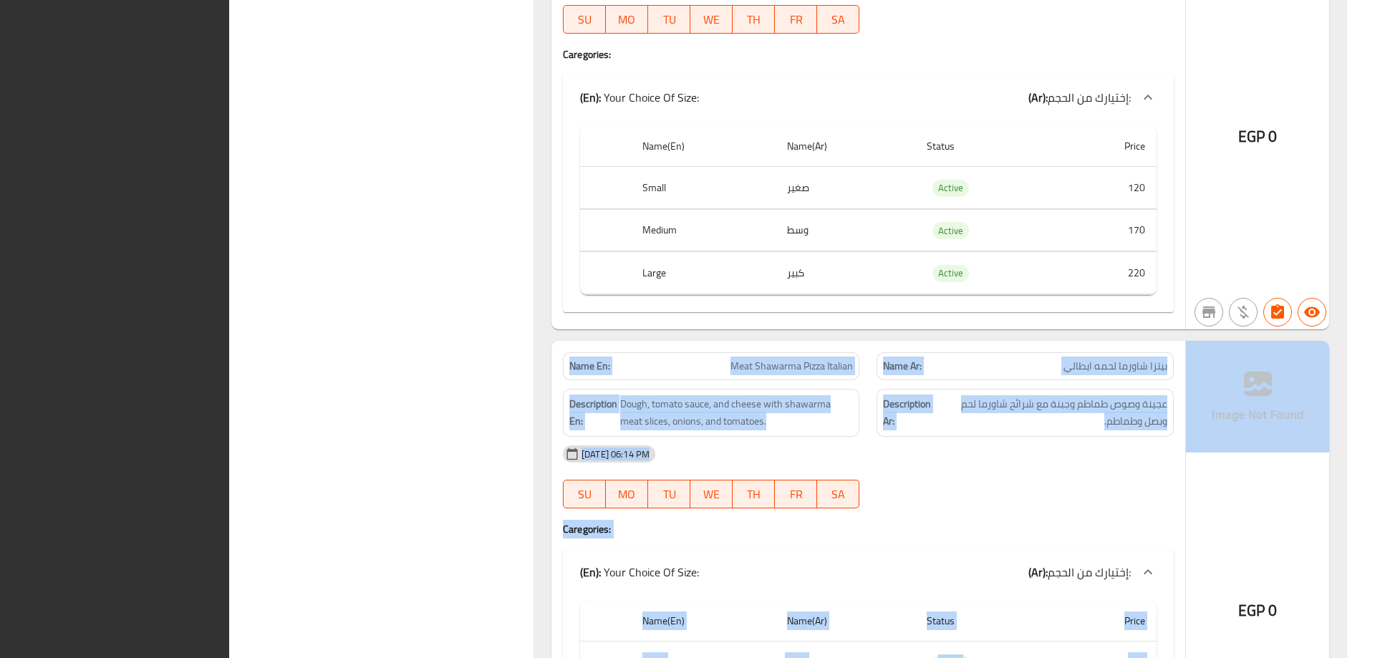
drag, startPoint x: 1372, startPoint y: 443, endPoint x: 1375, endPoint y: 158, distance: 285.1
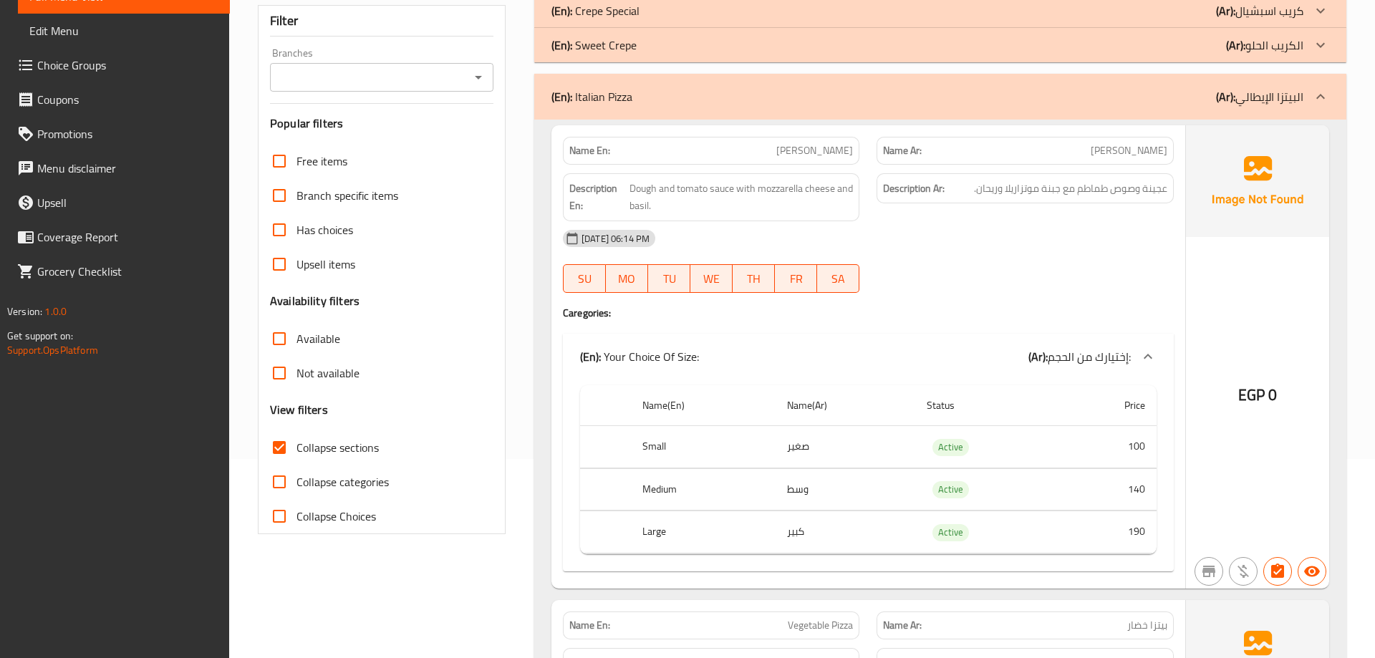
scroll to position [215, 0]
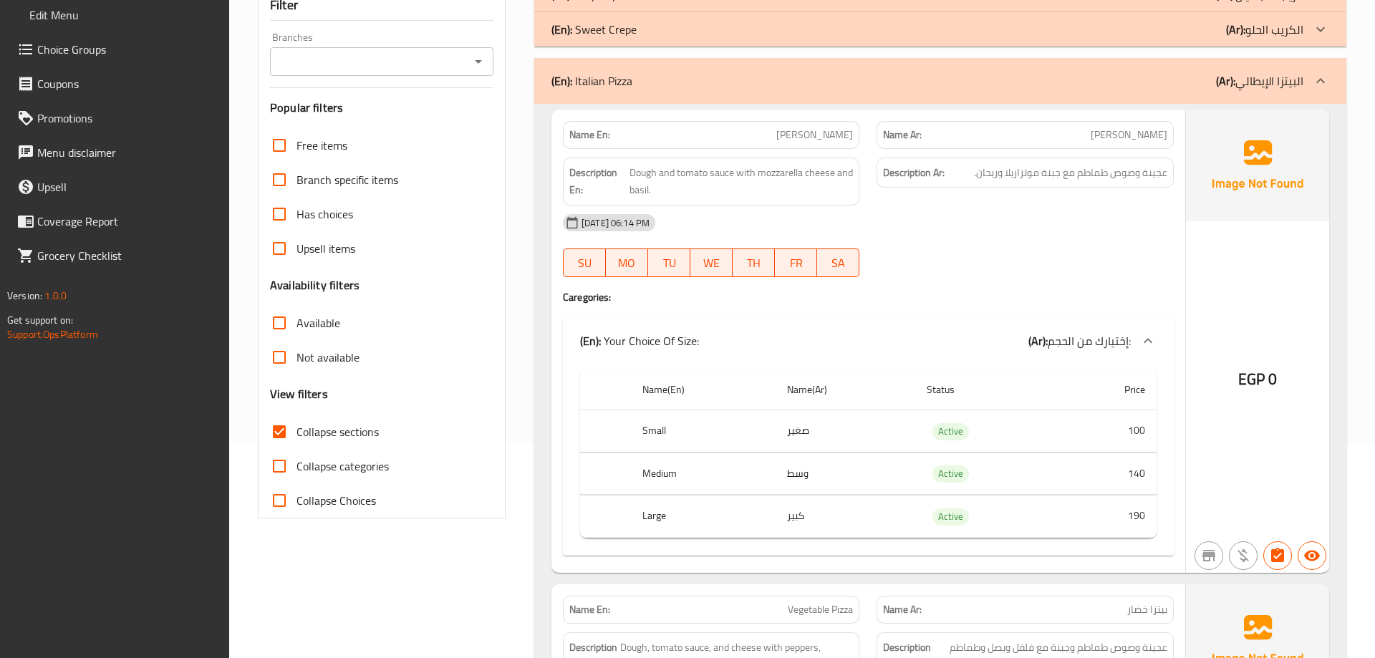
click at [324, 458] on span "Collapse categories" at bounding box center [343, 466] width 92 height 17
click at [297, 458] on input "Collapse categories" at bounding box center [279, 466] width 34 height 34
checkbox input "true"
click at [331, 433] on span "Collapse sections" at bounding box center [338, 431] width 82 height 17
click at [297, 433] on input "Collapse sections" at bounding box center [279, 432] width 34 height 34
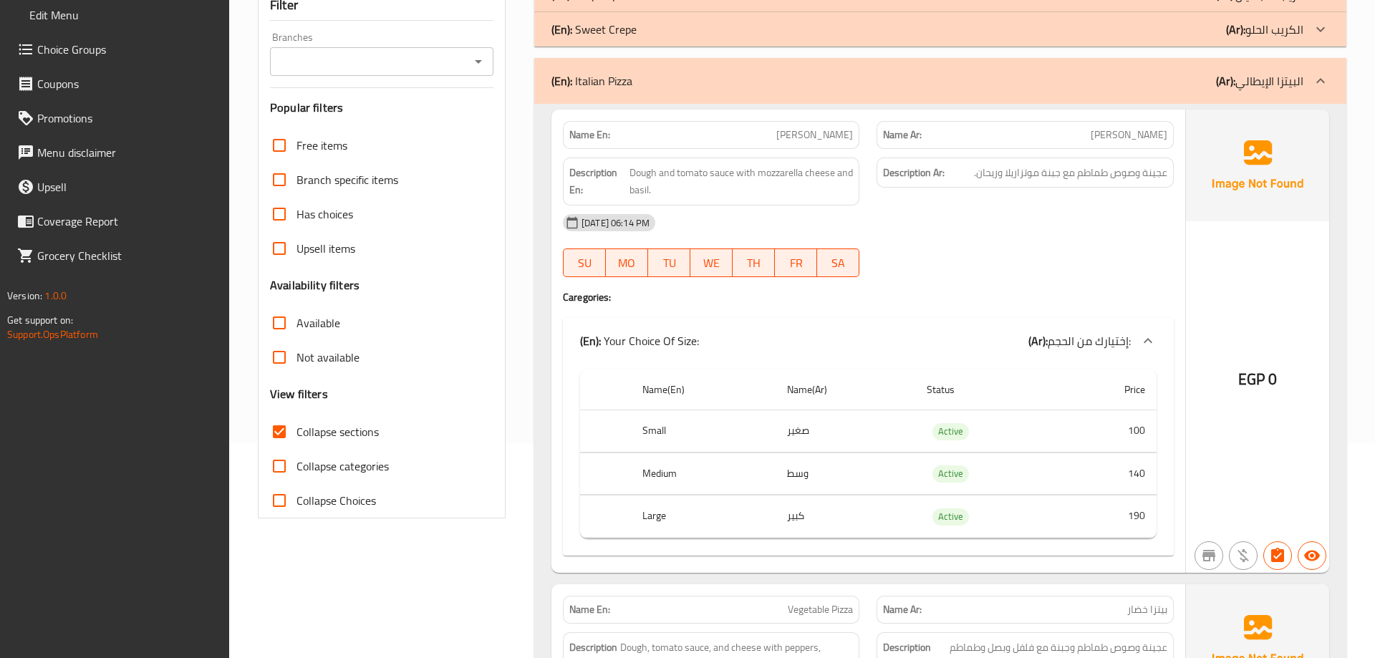
checkbox input "false"
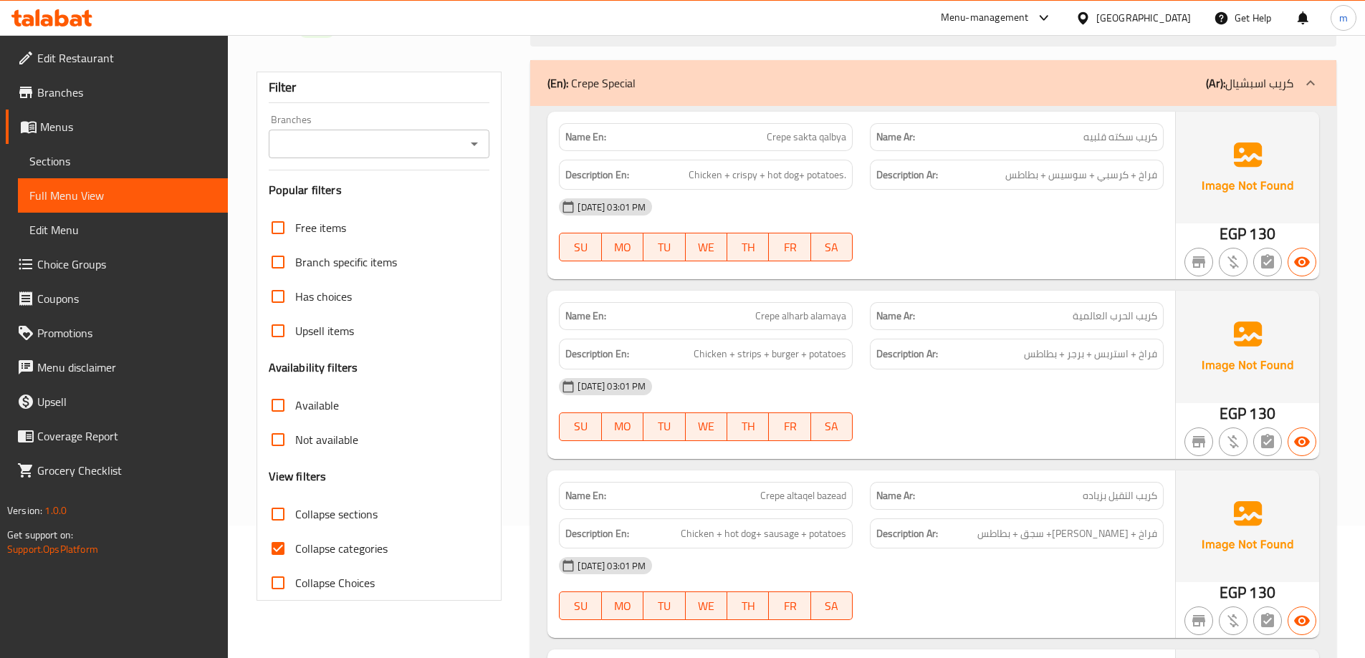
scroll to position [143, 0]
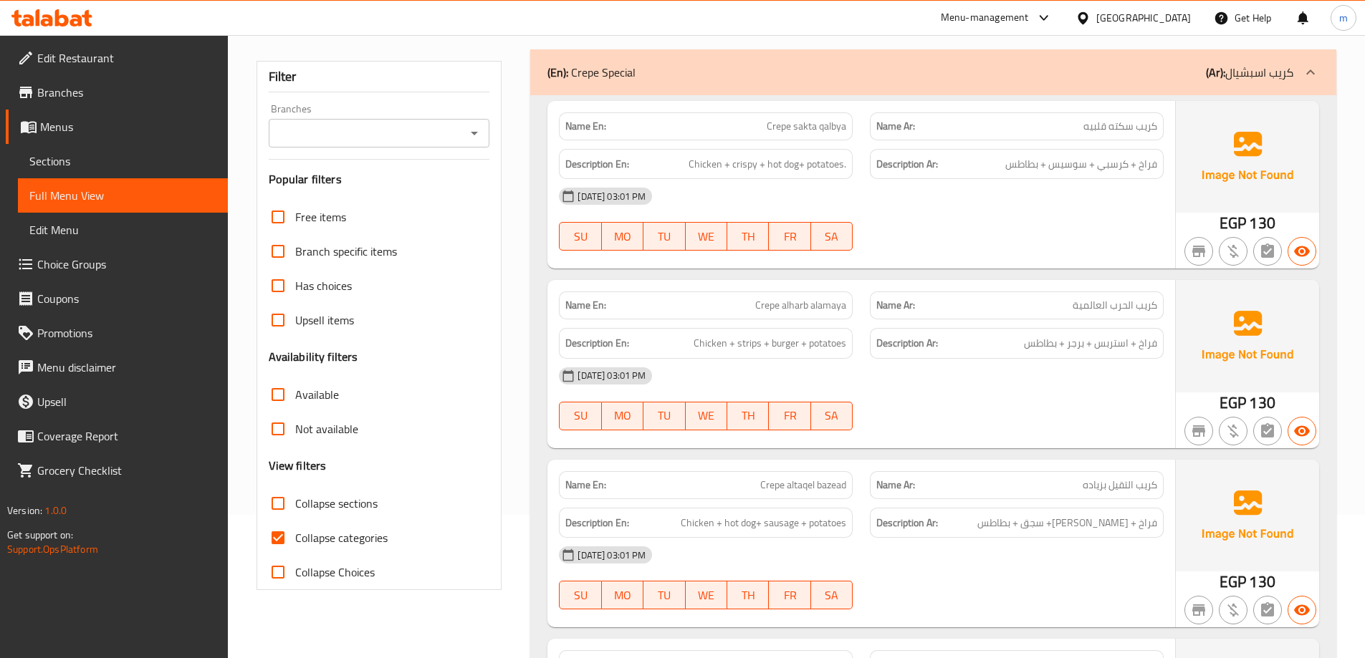
click at [355, 541] on span "Collapse categories" at bounding box center [341, 537] width 92 height 17
click at [295, 541] on input "Collapse categories" at bounding box center [278, 538] width 34 height 34
checkbox input "false"
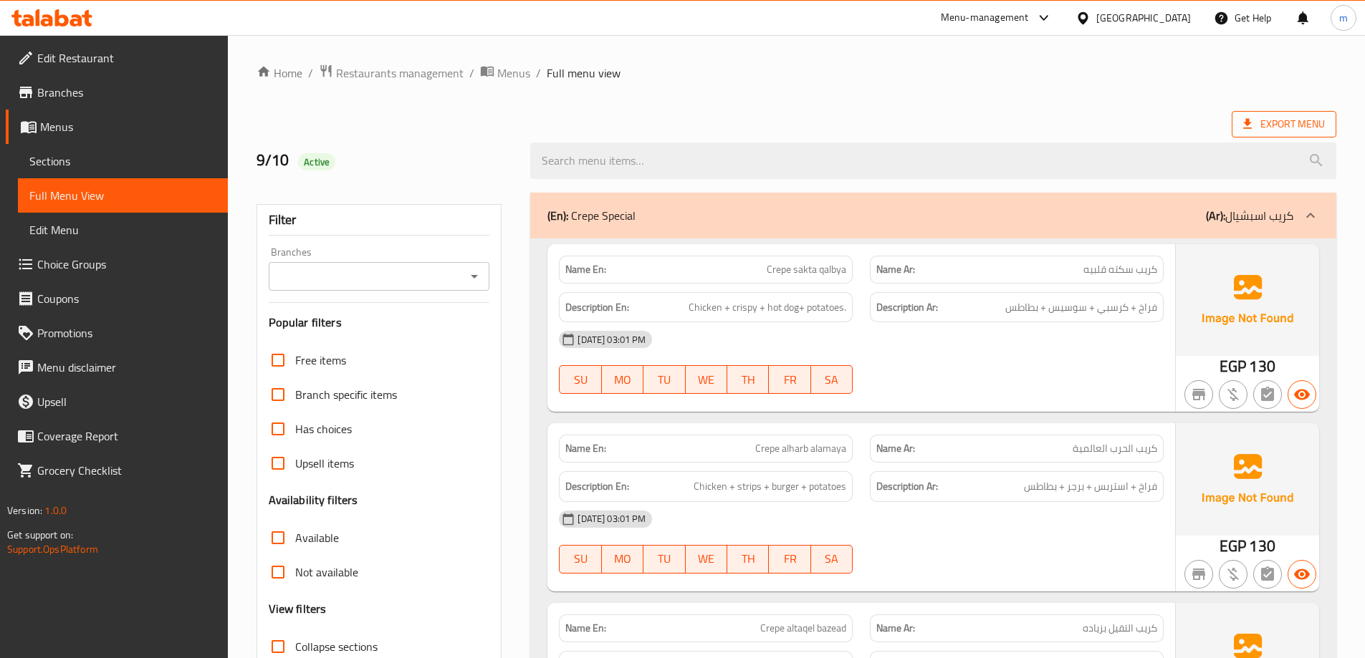
click at [1278, 130] on span "Export Menu" at bounding box center [1284, 124] width 82 height 18
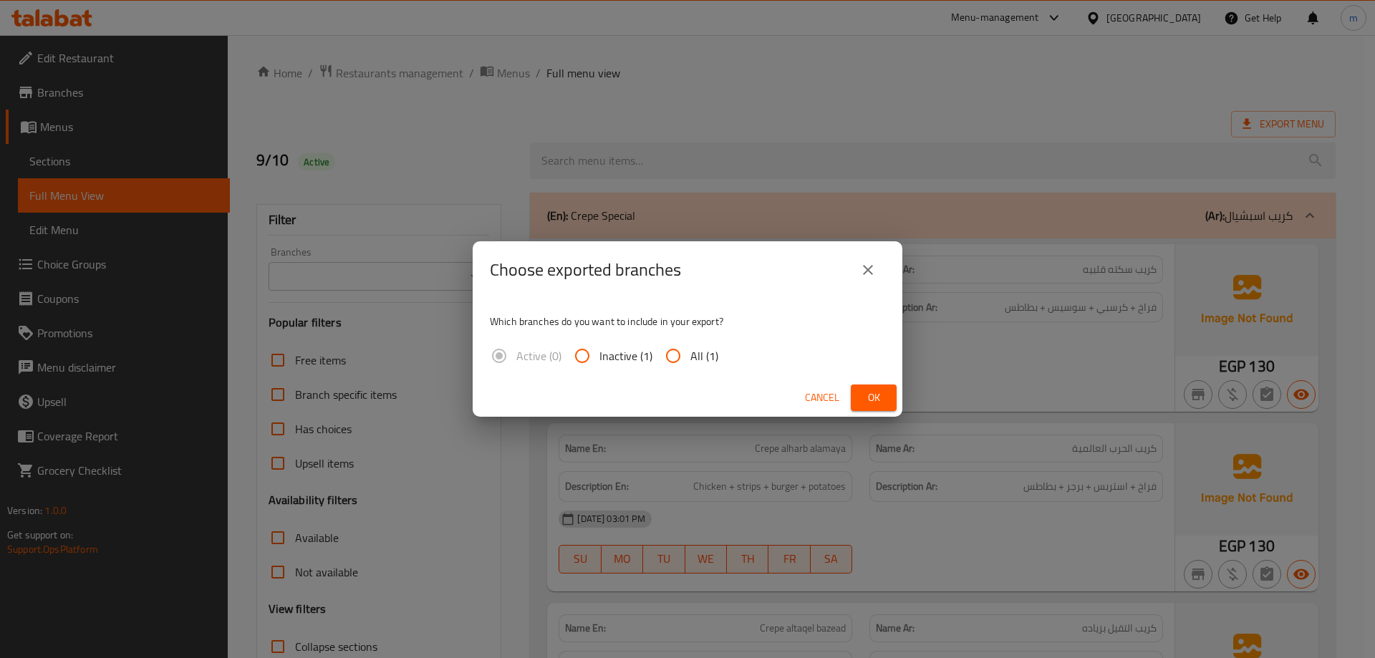
click at [688, 366] on input "All (1)" at bounding box center [673, 356] width 34 height 34
radio input "true"
click at [865, 392] on span "Ok" at bounding box center [873, 398] width 23 height 18
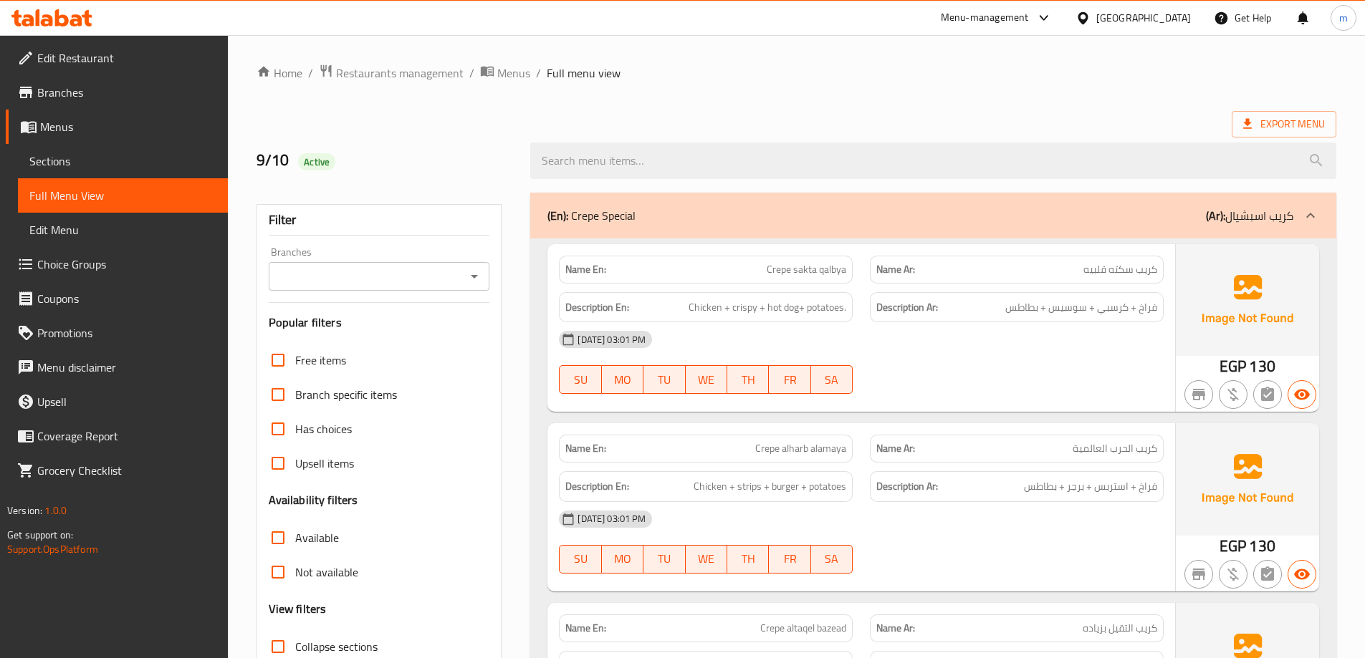
click at [1039, 80] on ol "Home / Restaurants management / Menus / Full menu view" at bounding box center [795, 73] width 1079 height 19
click at [1285, 116] on span "Export Menu" at bounding box center [1284, 124] width 82 height 18
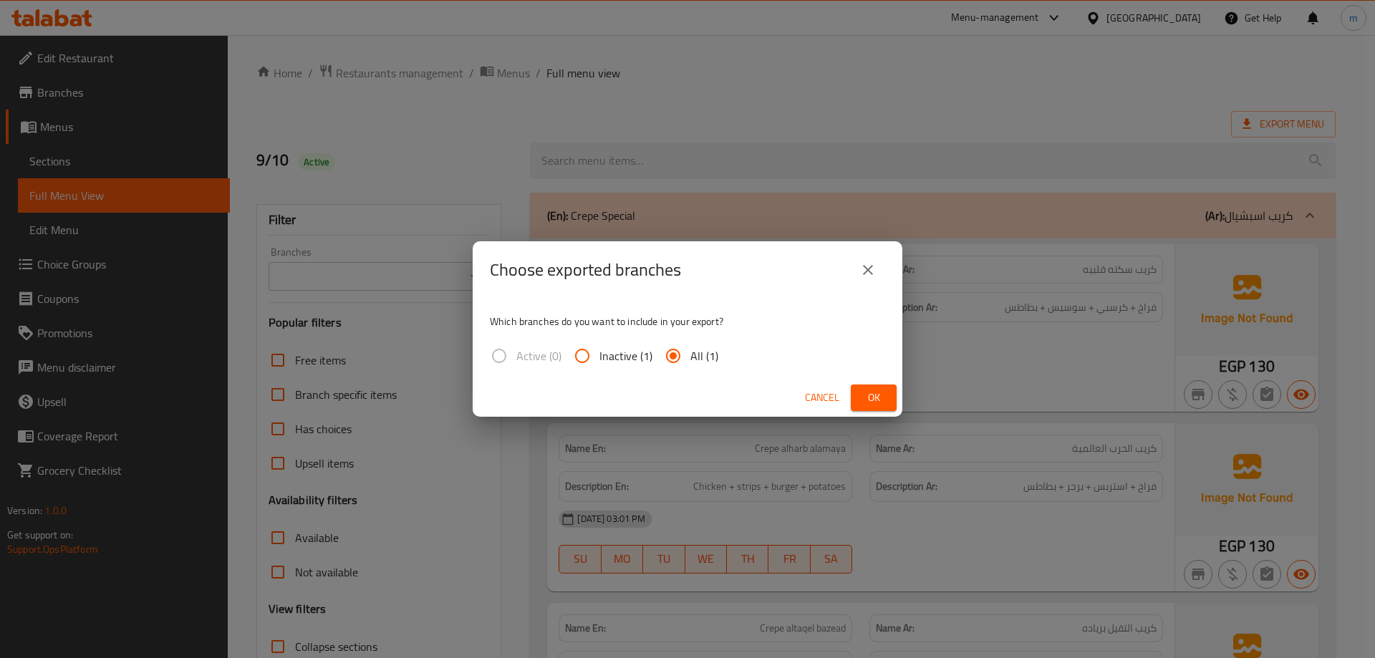
click at [695, 360] on span "All (1)" at bounding box center [705, 355] width 28 height 17
click at [691, 360] on input "All (1)" at bounding box center [673, 356] width 34 height 34
click at [873, 398] on span "Ok" at bounding box center [873, 398] width 23 height 18
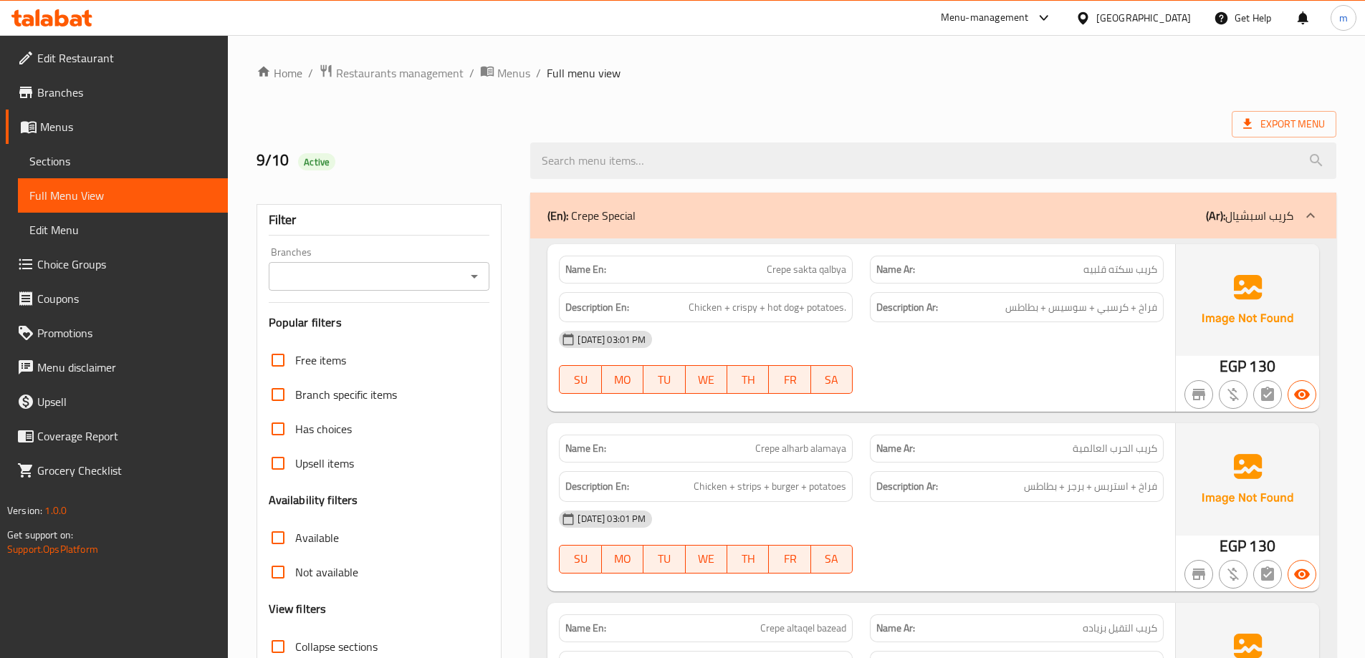
click at [1090, 18] on icon at bounding box center [1082, 18] width 15 height 15
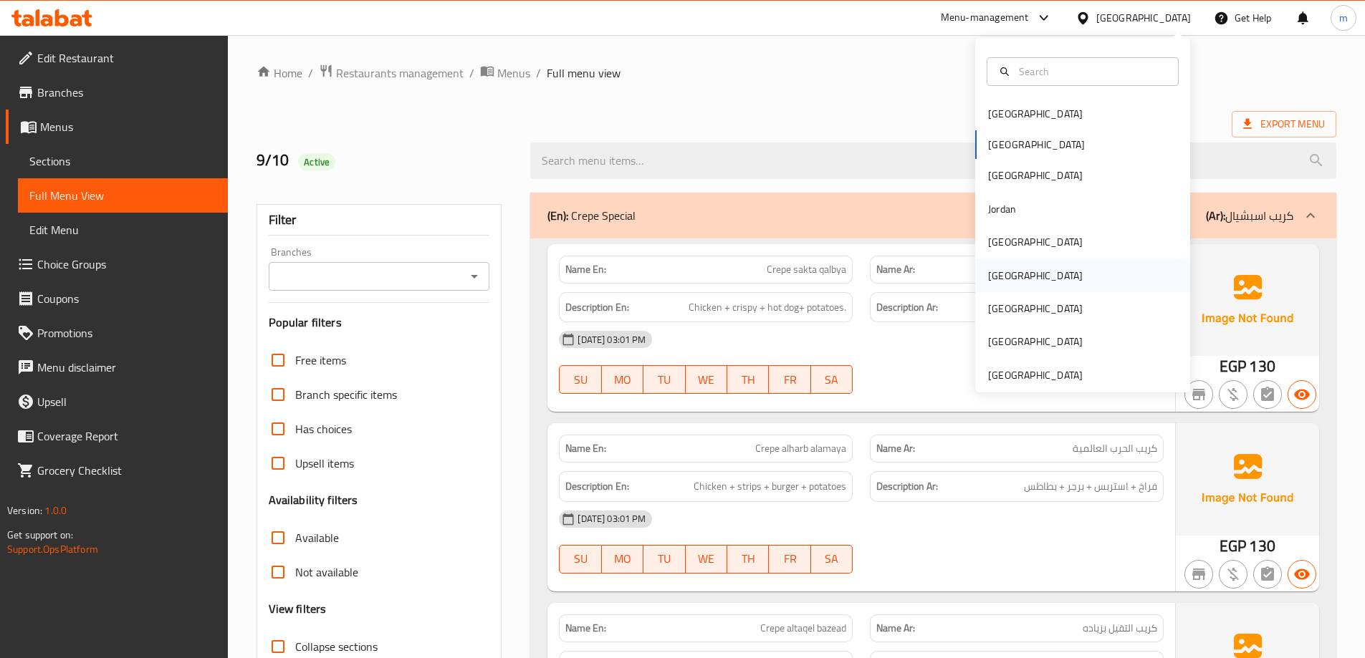
click at [1046, 287] on div "[GEOGRAPHIC_DATA]" at bounding box center [1082, 275] width 215 height 33
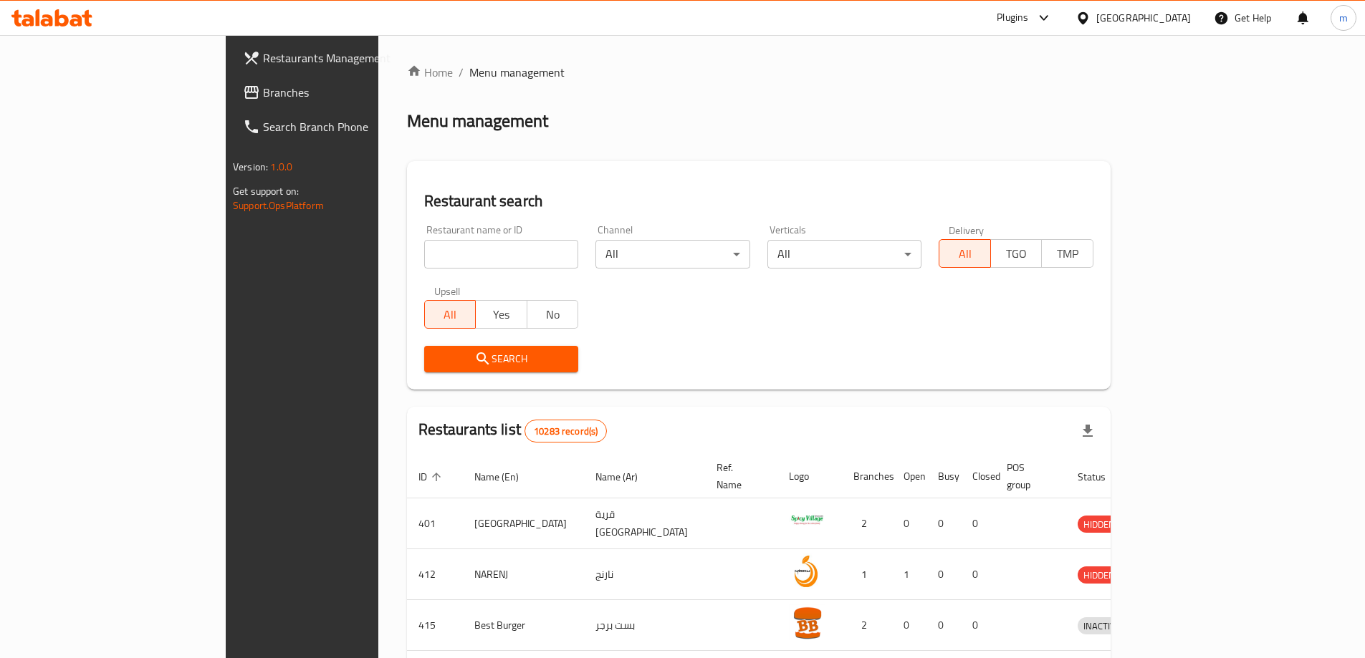
click at [263, 90] on span "Branches" at bounding box center [352, 92] width 179 height 17
